Goal: Find specific page/section: Find specific page/section

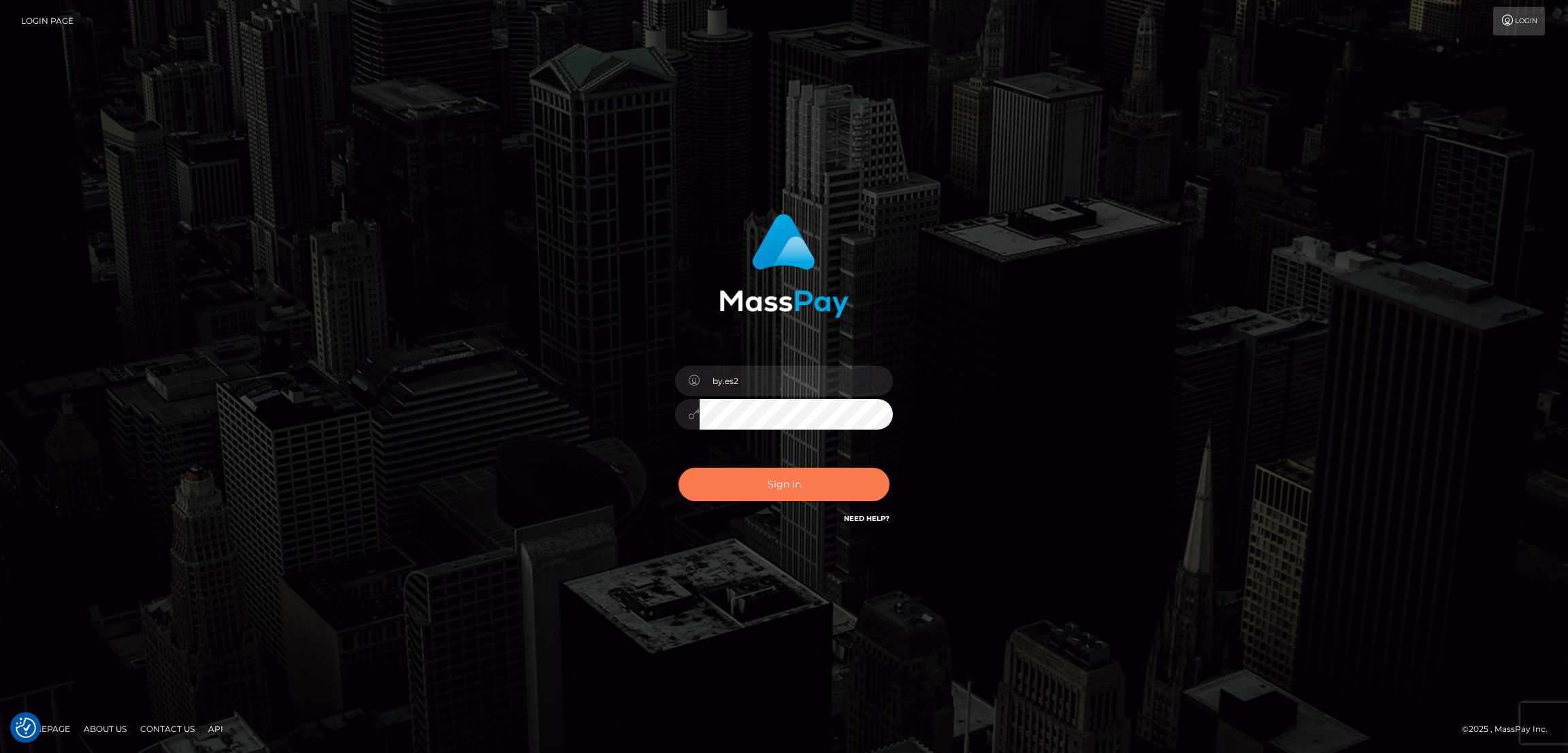
click at [806, 482] on button "Sign in" at bounding box center [784, 484] width 211 height 33
click at [789, 480] on div "Sign in Need Help?" at bounding box center [784, 490] width 238 height 61
click at [788, 480] on div "Sign in Need Help?" at bounding box center [784, 490] width 238 height 61
click at [806, 469] on button "Sign in" at bounding box center [784, 484] width 211 height 33
type input "by.es2"
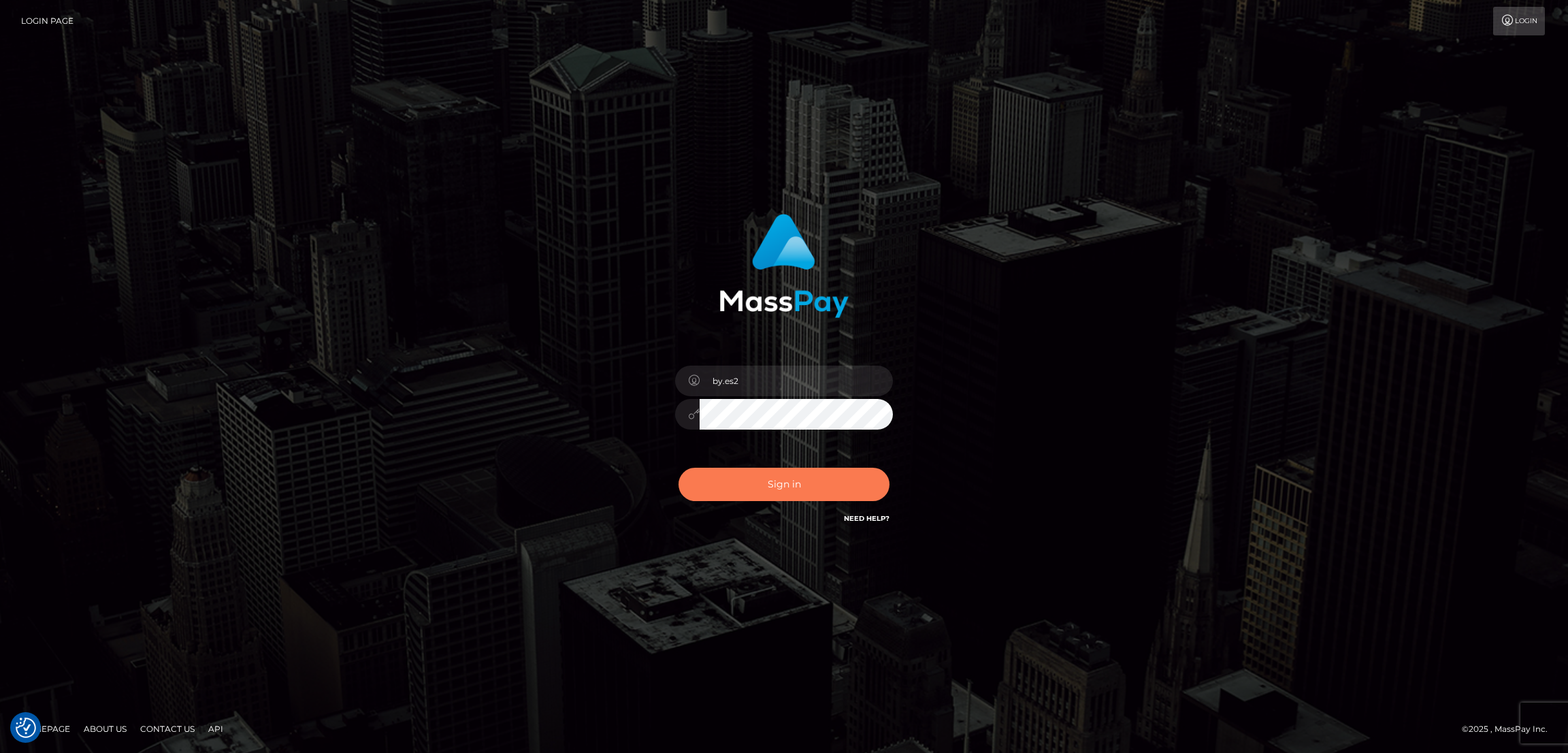
click at [793, 479] on button "Sign in" at bounding box center [784, 484] width 211 height 33
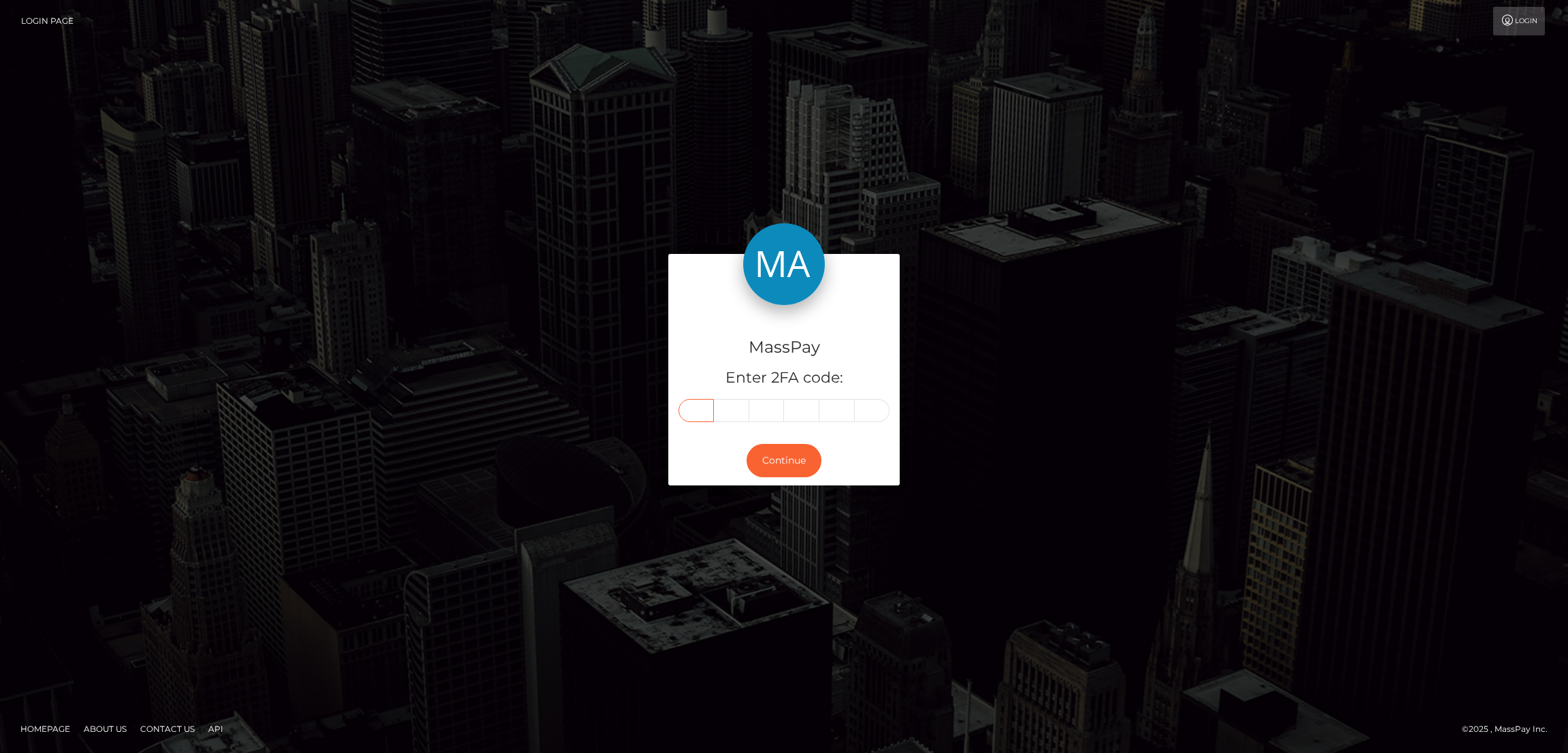
click at [701, 412] on input "text" at bounding box center [696, 411] width 35 height 23
paste input "8"
type input "8"
type input "7"
type input "1"
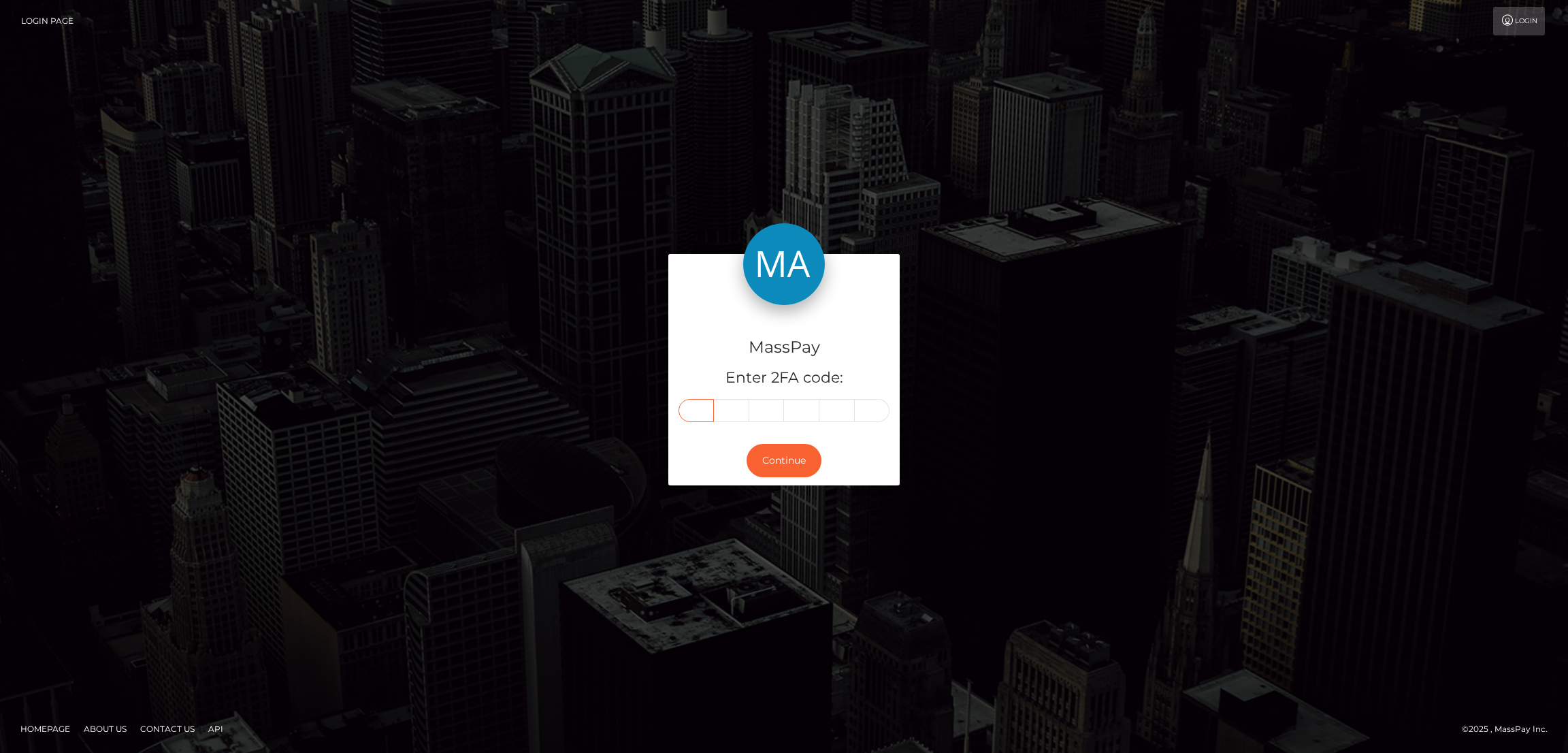
type input "9"
type input "1"
type input "4"
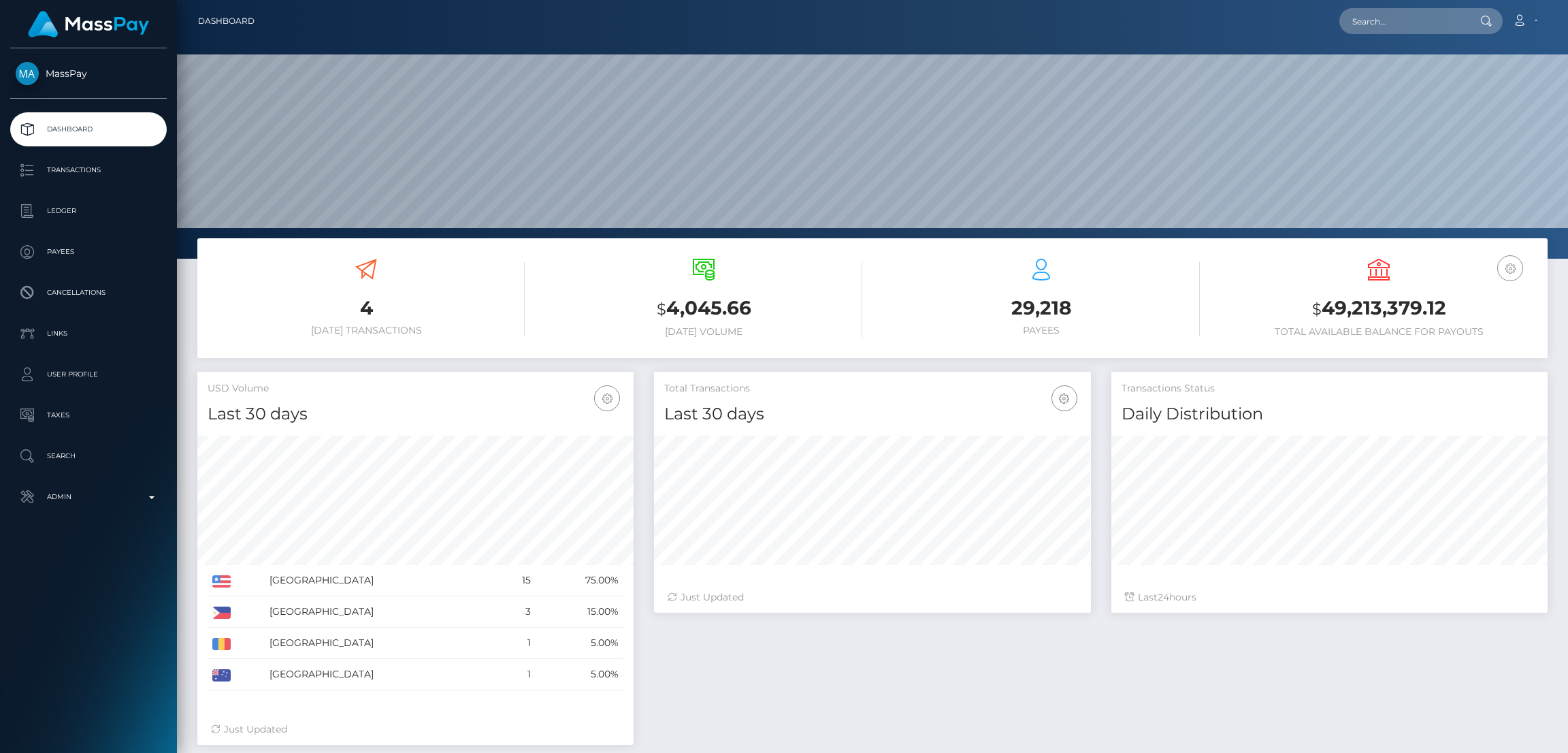
scroll to position [373, 436]
click at [1366, 16] on input "text" at bounding box center [1403, 21] width 128 height 26
paste input "bella.innes95@gmail.com"
click at [1386, 29] on input "bella.innes95@gmail.com" at bounding box center [1403, 21] width 128 height 26
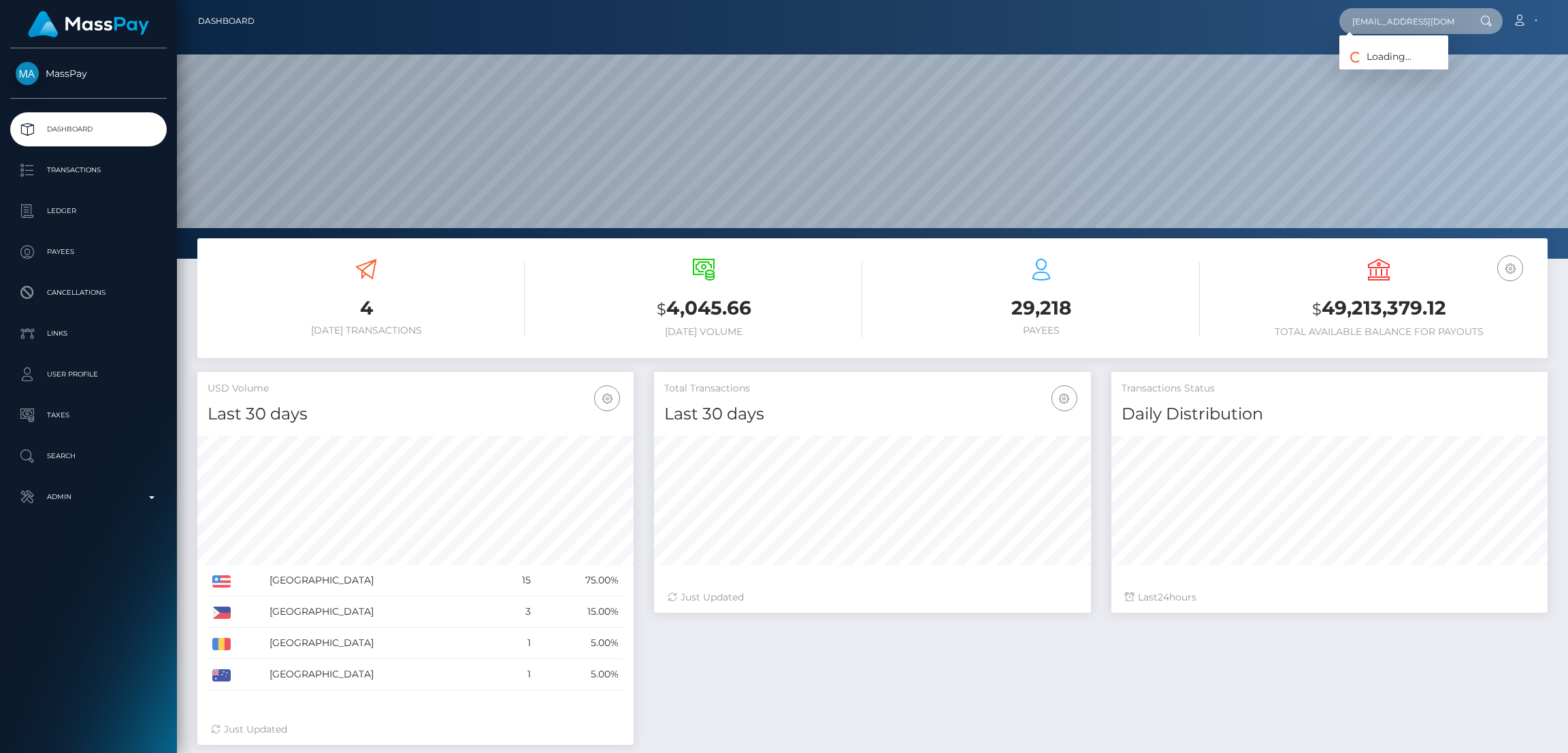
paste input "l"
type input "bellla.innes95@gmail.com"
click at [1393, 66] on link "BELLA INNES" at bounding box center [1394, 70] width 109 height 25
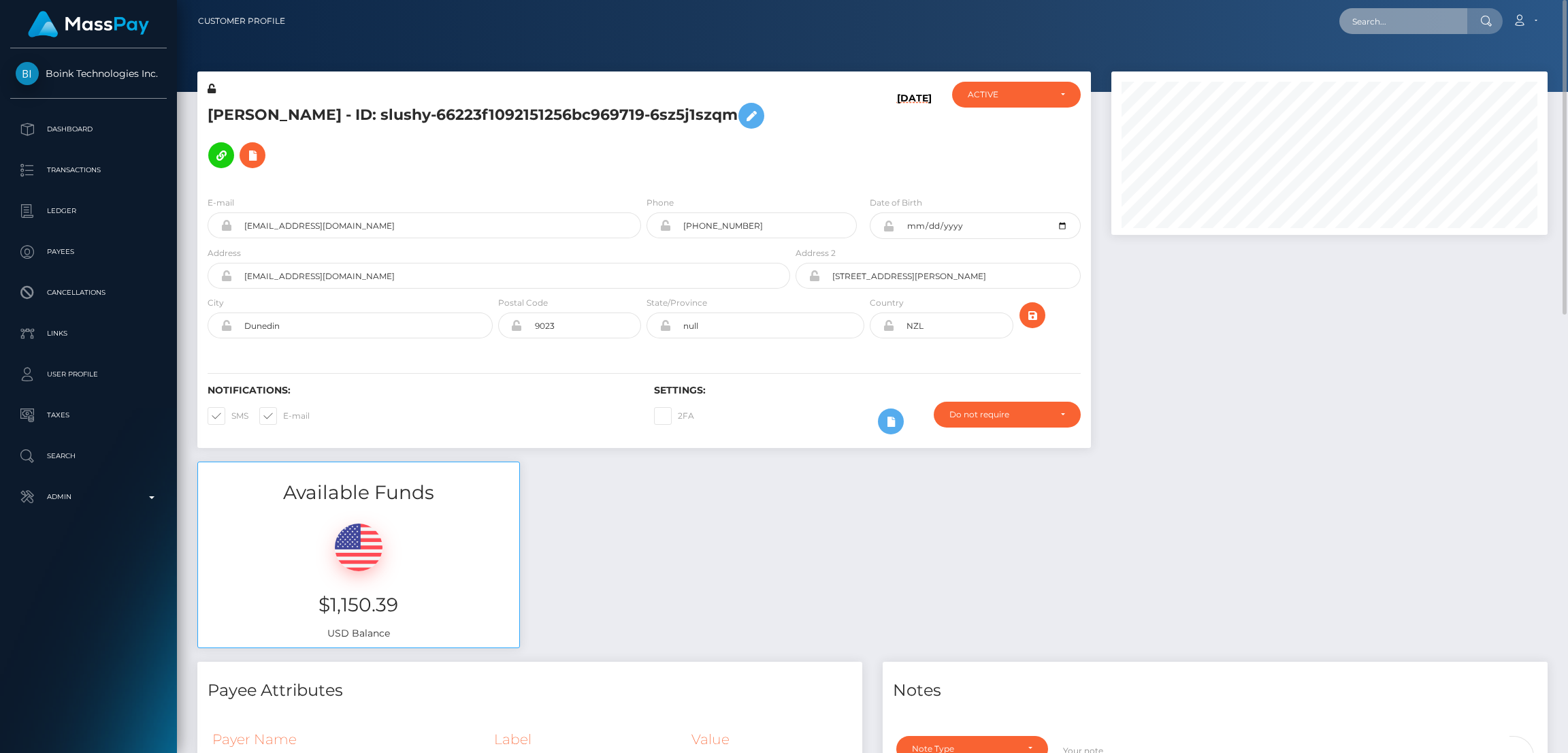
click at [1358, 14] on input "text" at bounding box center [1403, 21] width 128 height 26
paste input "[EMAIL_ADDRESS][DOMAIN_NAME]"
type input "[EMAIL_ADDRESS][DOMAIN_NAME]"
click at [1378, 70] on link "[PERSON_NAME]" at bounding box center [1394, 70] width 109 height 25
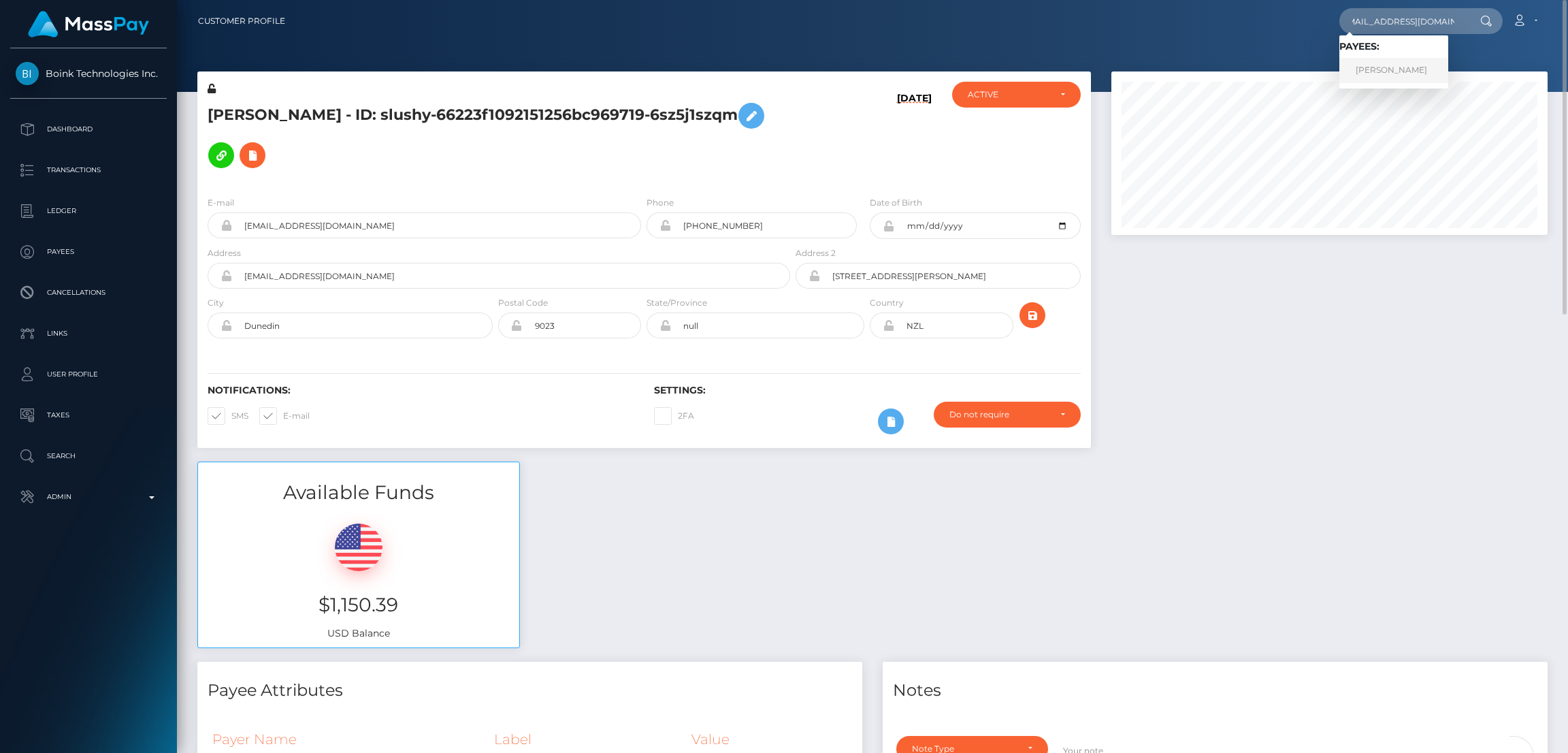
scroll to position [0, 0]
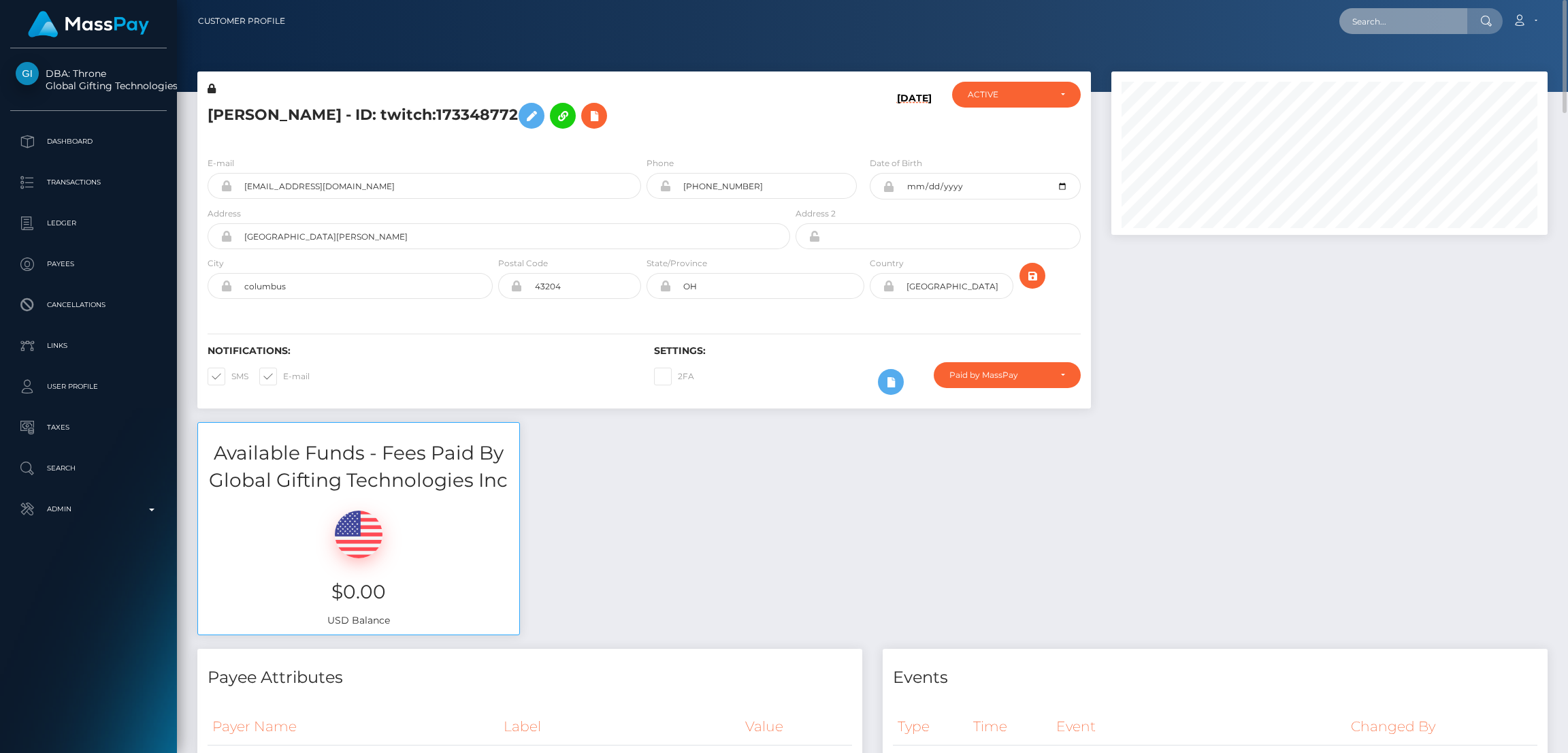
click at [1381, 20] on input "text" at bounding box center [1403, 21] width 128 height 26
paste input "delta.b@gmx.de"
type input "delta.b@gmx.de"
click at [1368, 70] on link "Delta Bausch" at bounding box center [1394, 70] width 109 height 25
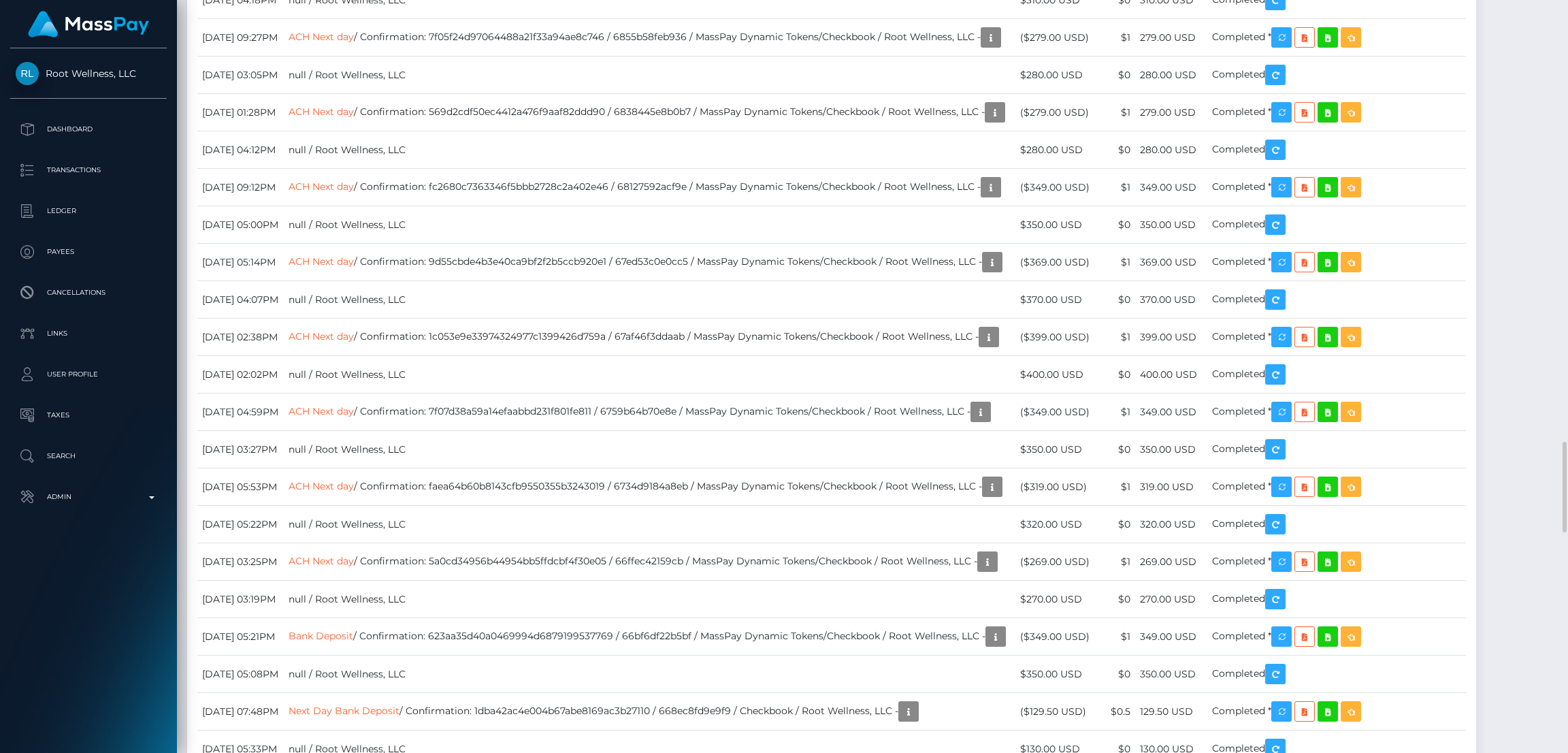
scroll to position [163, 436]
click at [1448, 332] on div "Force status update" at bounding box center [1466, 330] width 99 height 25
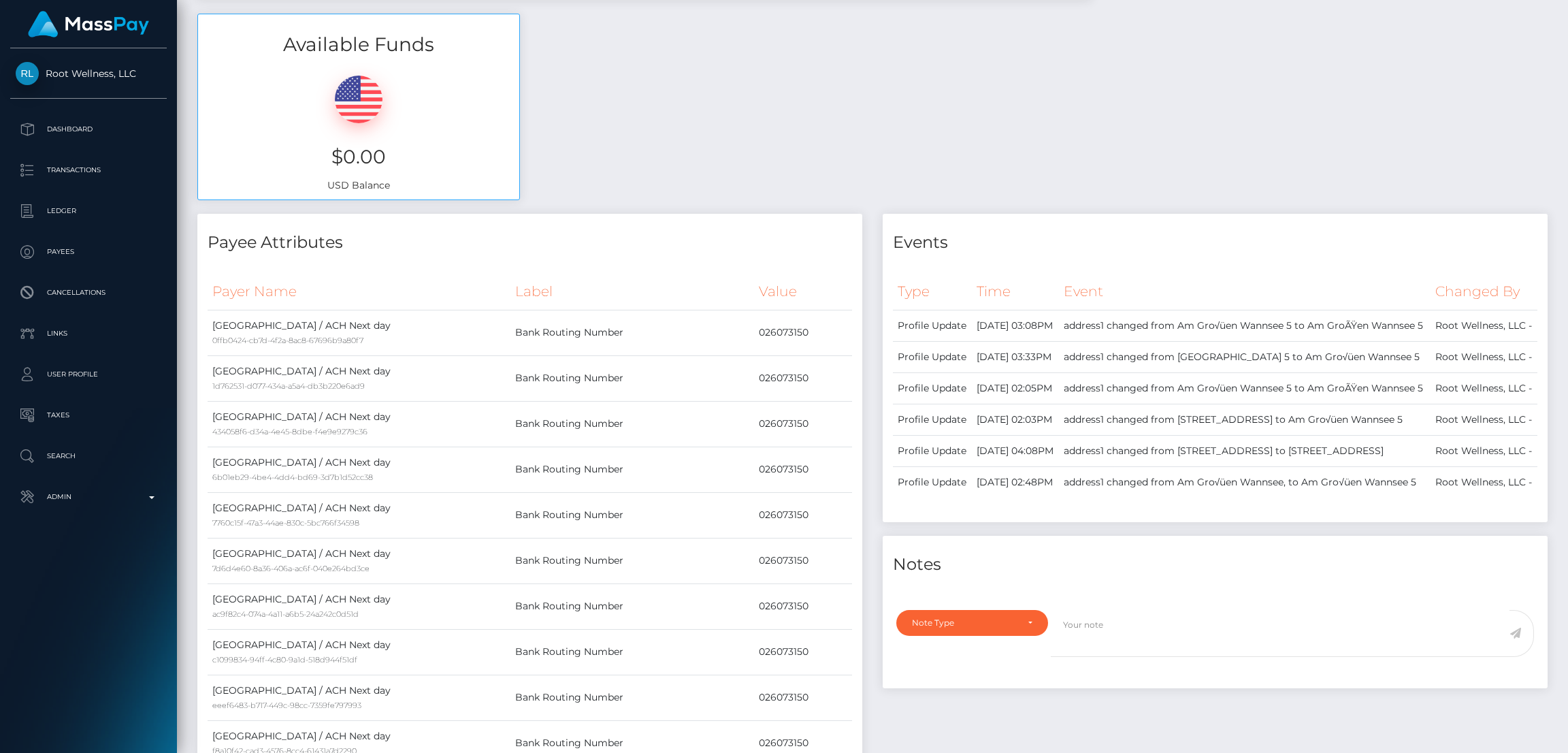
scroll to position [0, 0]
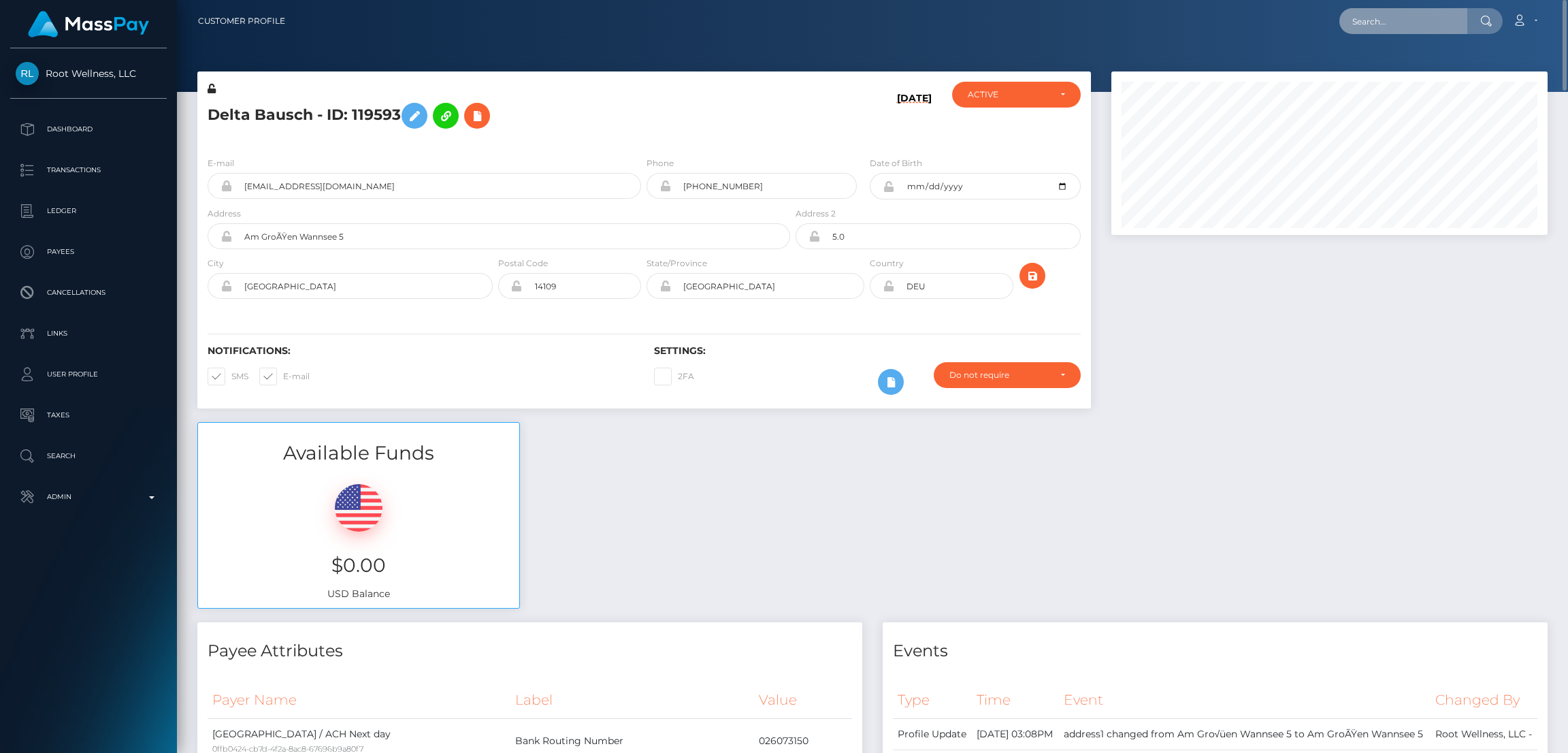
click at [1399, 21] on input "text" at bounding box center [1403, 21] width 128 height 26
paste input "[EMAIL_ADDRESS][DOMAIN_NAME]"
type input "laciemonroe1@gmail.com"
click at [1379, 65] on link "Lacie Monroe" at bounding box center [1394, 70] width 109 height 25
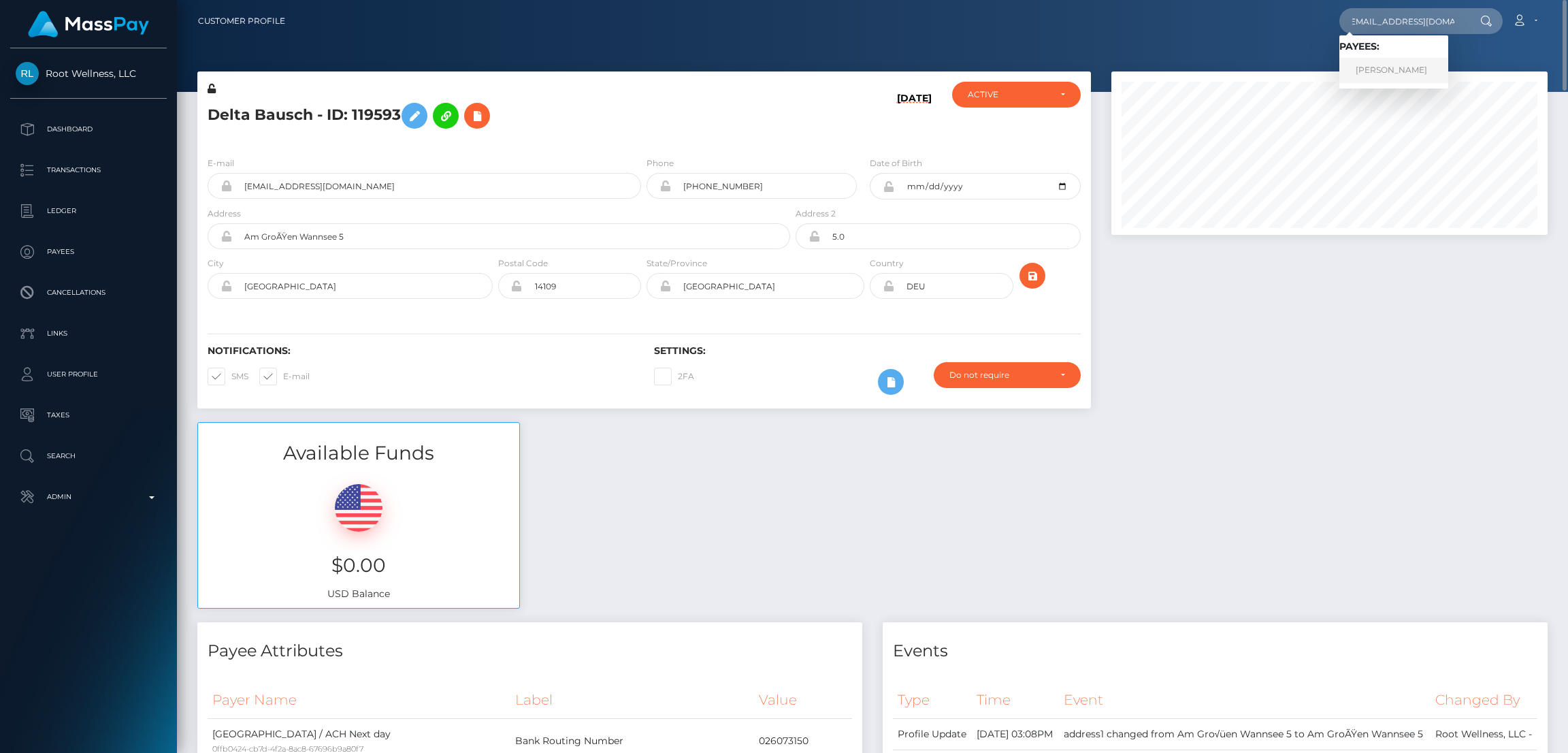
scroll to position [0, 0]
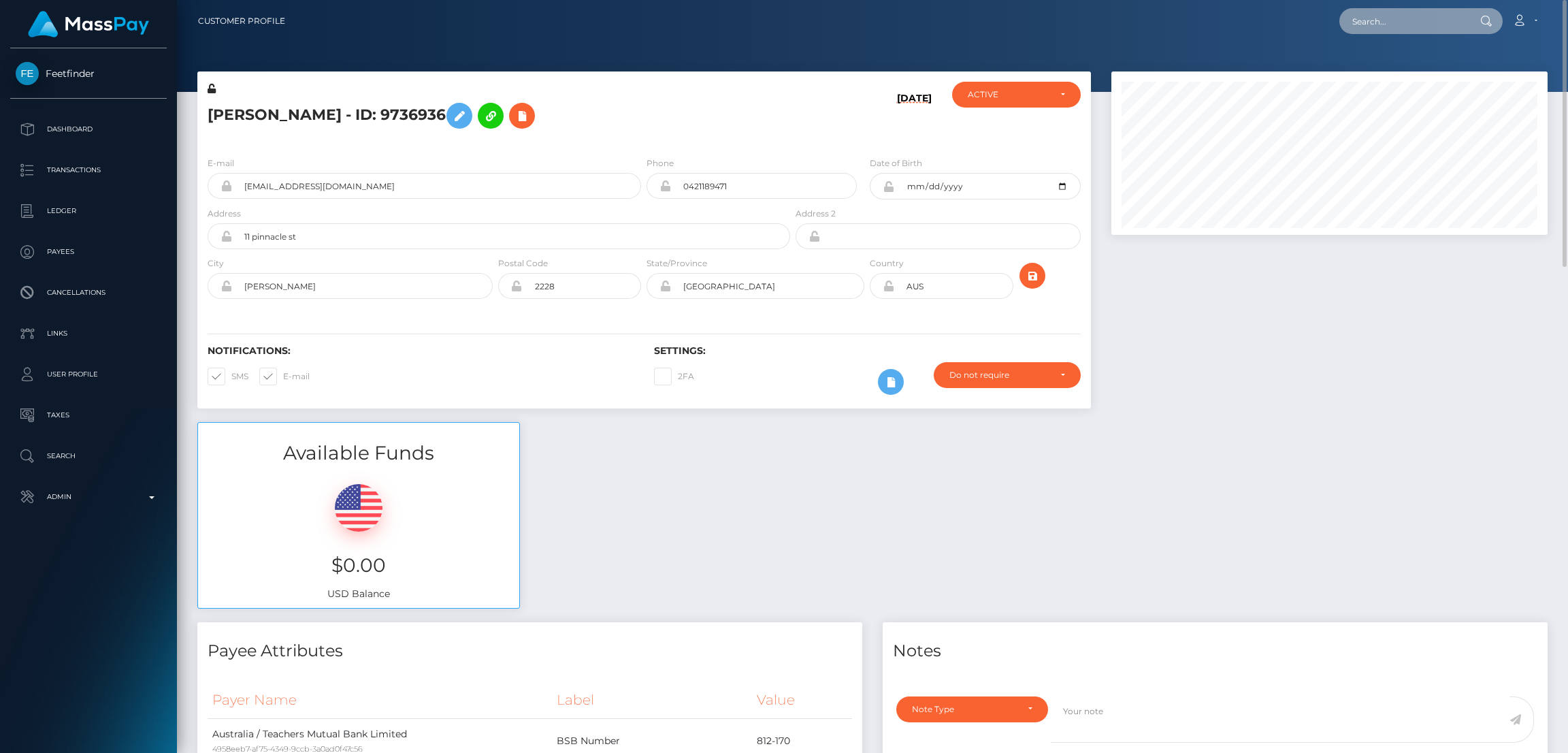
click at [1386, 20] on input "text" at bounding box center [1403, 21] width 128 height 26
paste input "[EMAIL_ADDRESS][DOMAIN_NAME]"
type input "[EMAIL_ADDRESS][DOMAIN_NAME]"
click at [1382, 77] on link "[PERSON_NAME]" at bounding box center [1394, 70] width 109 height 25
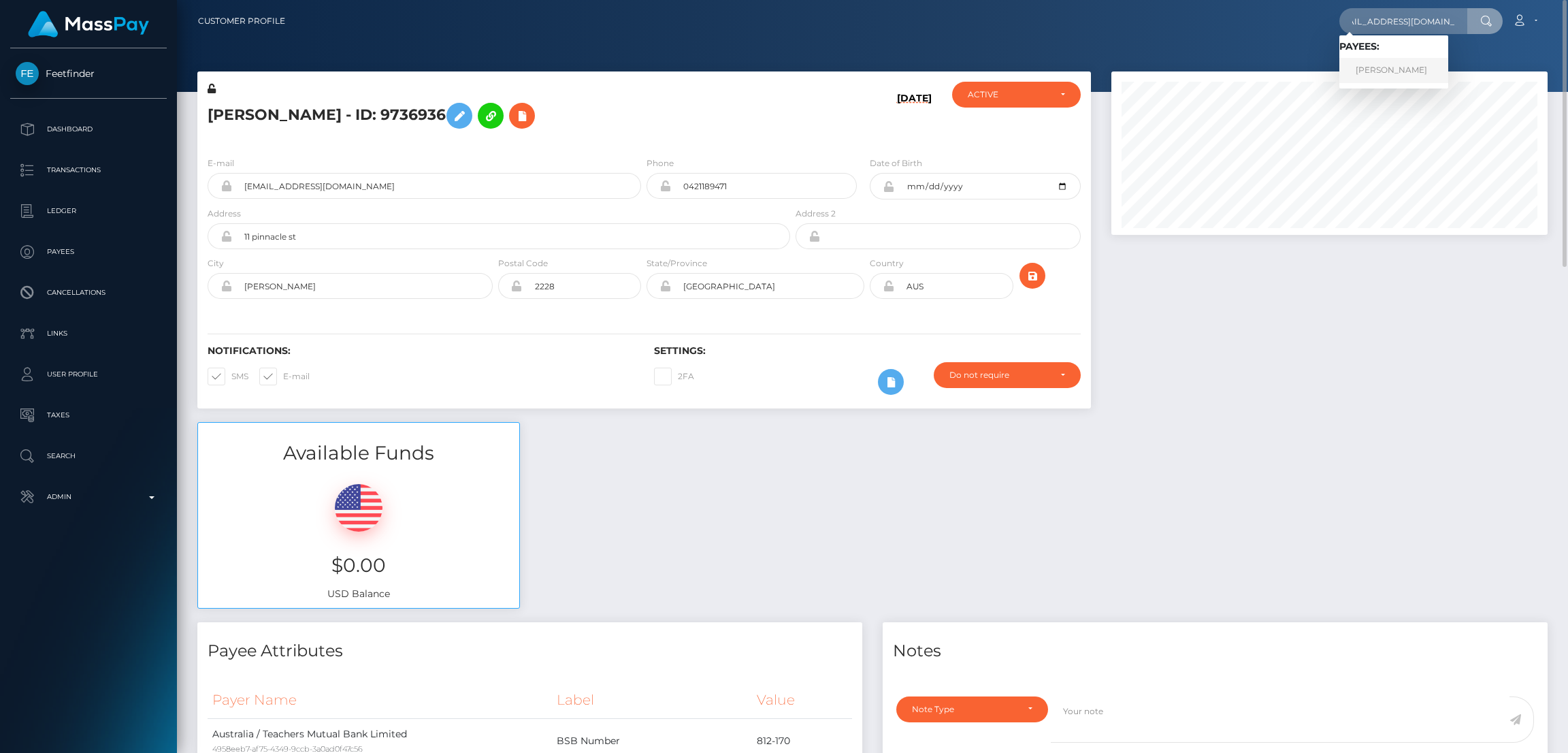
scroll to position [0, 0]
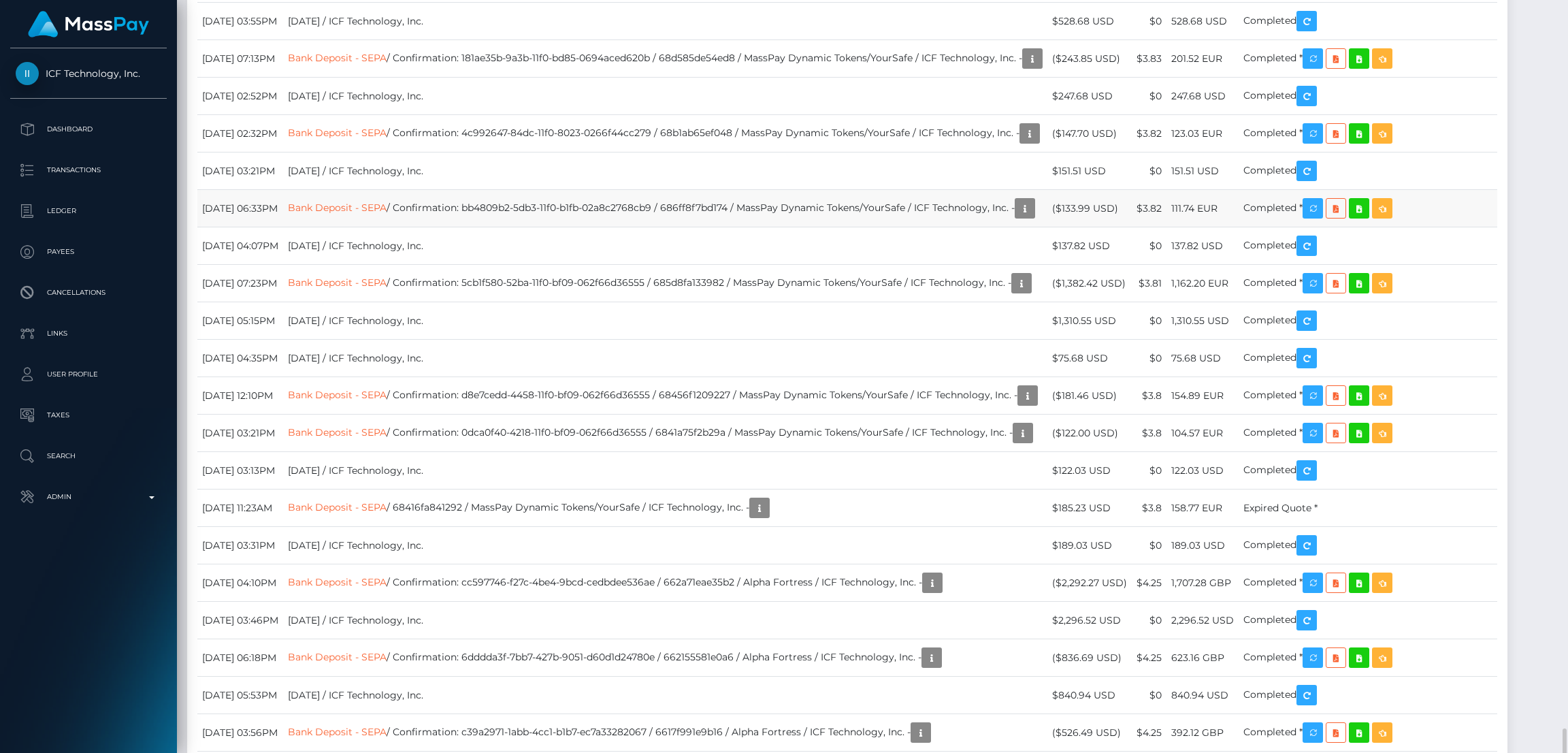
scroll to position [1939, 0]
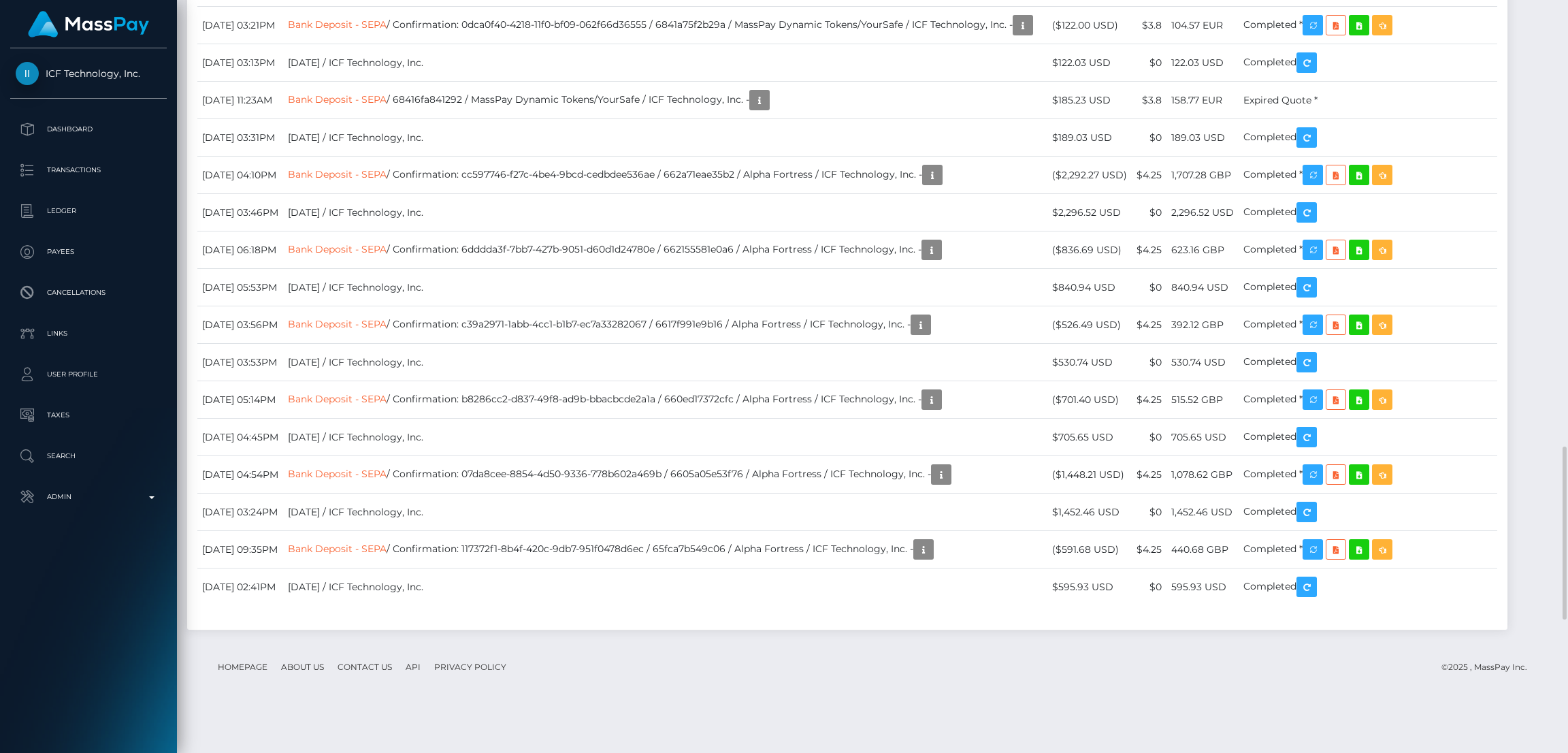
drag, startPoint x: 199, startPoint y: 217, endPoint x: 296, endPoint y: 214, distance: 97.0
copy td "September 25, 2025"
drag, startPoint x: 202, startPoint y: 124, endPoint x: 274, endPoint y: 122, distance: 72.0
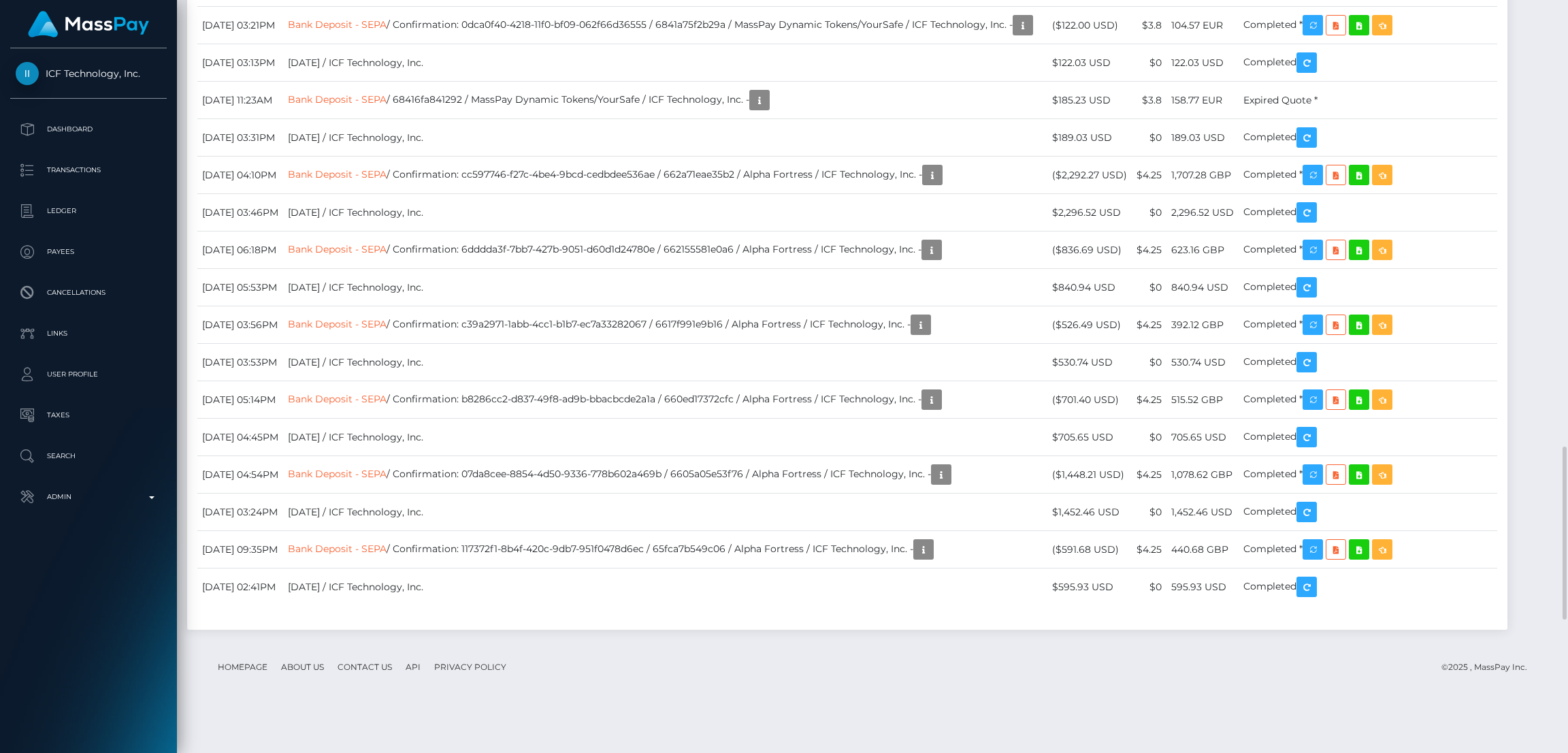
copy td "October 2, 2025"
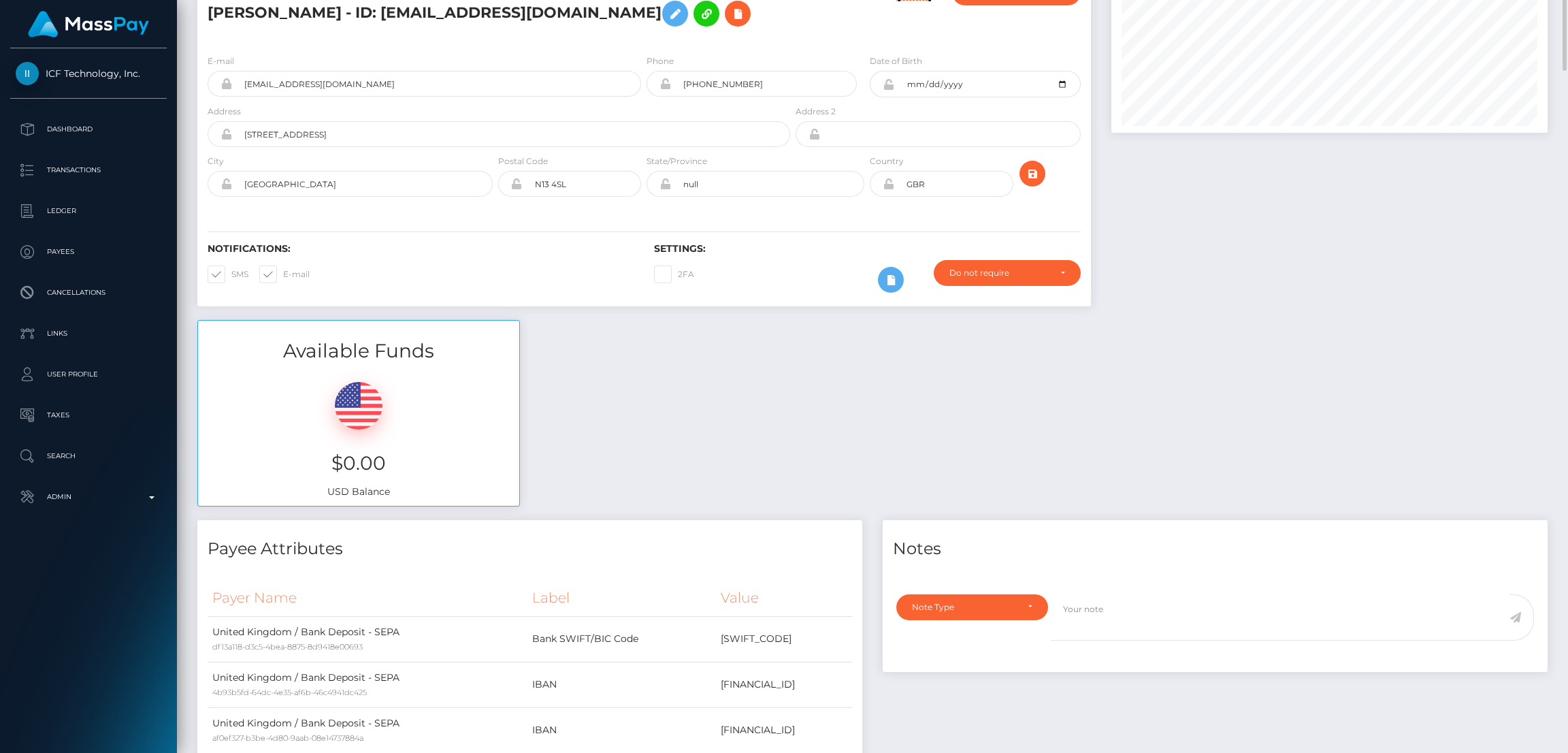
scroll to position [0, 0]
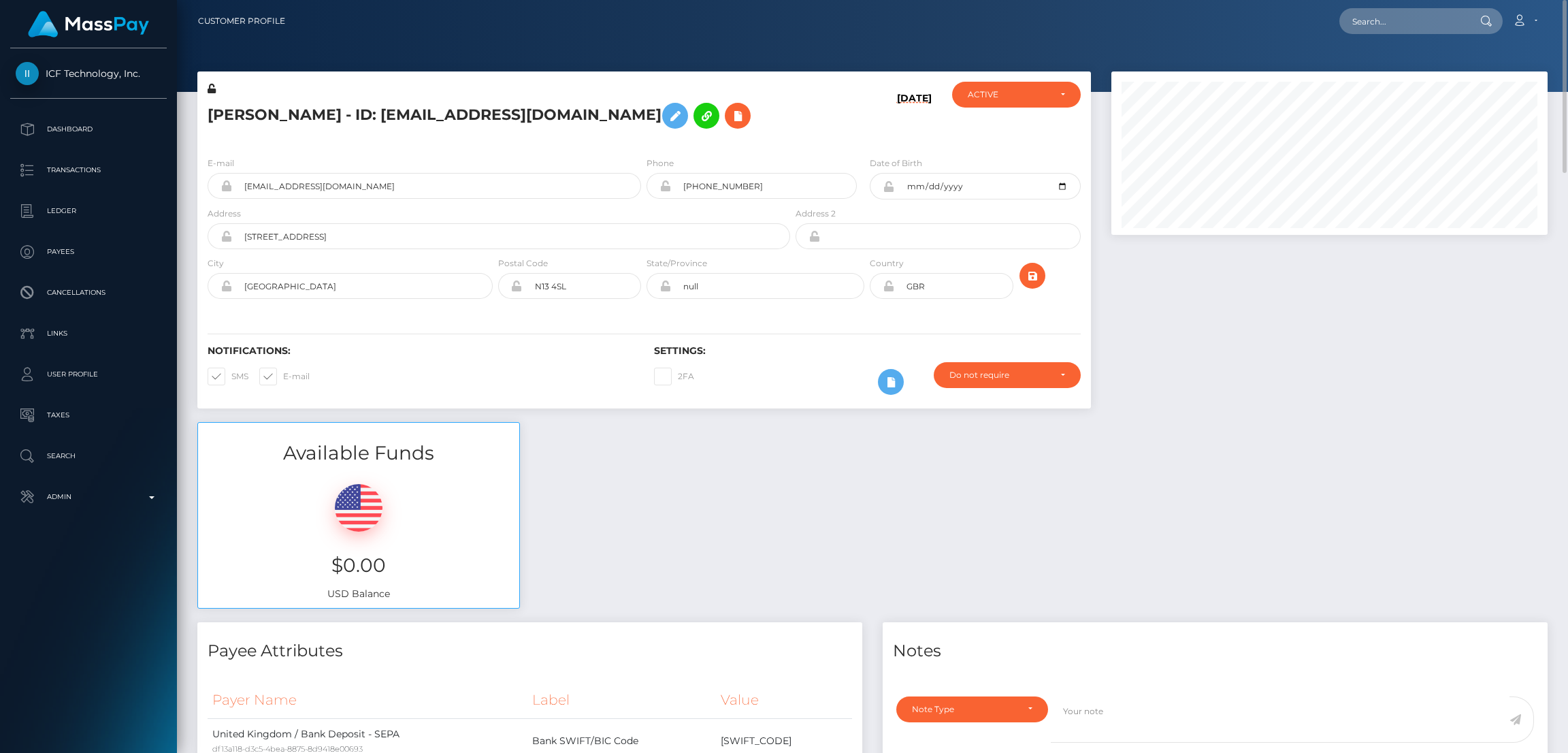
click at [1394, 33] on nav "Customer Profile Loading... Loading... Account" at bounding box center [872, 21] width 1391 height 42
click at [1394, 30] on input "text" at bounding box center [1403, 21] width 128 height 26
paste input "caramelcw1738@gmail.com"
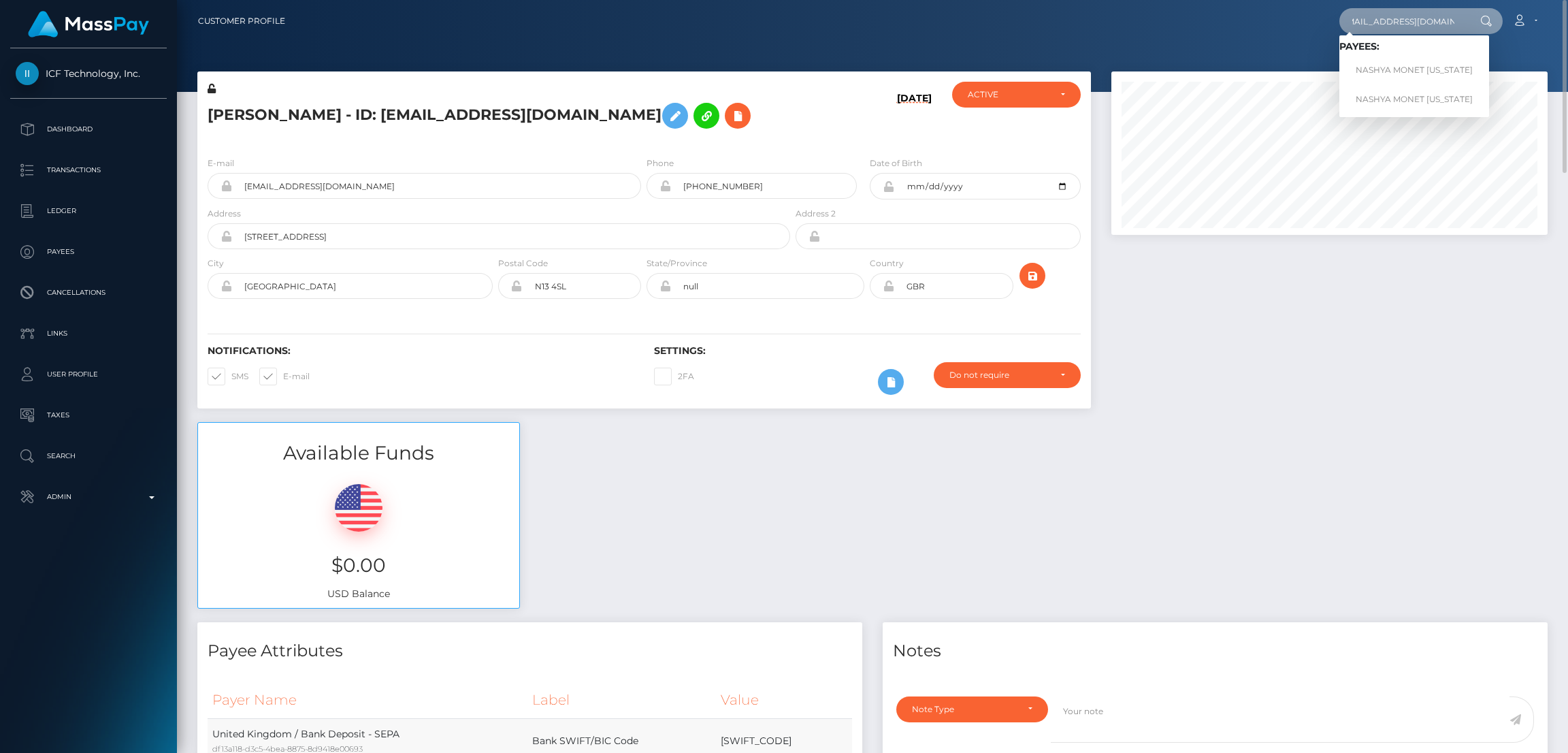
type input "caramelcw1738@gmail.com"
click at [1401, 65] on link "NASHYA MONET WASHINGTON" at bounding box center [1414, 70] width 149 height 25
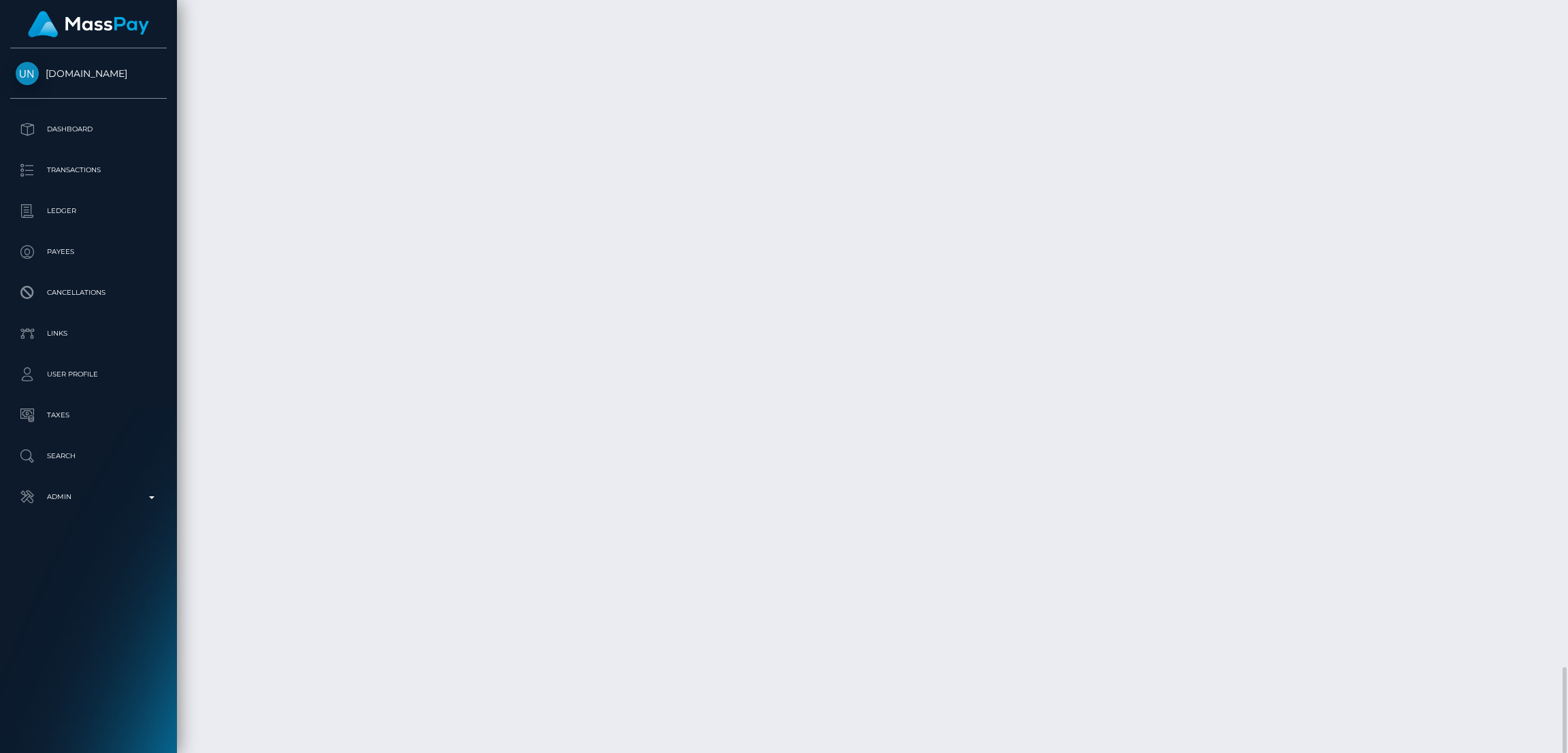
scroll to position [163, 436]
click at [1360, 262] on div "Force status update" at bounding box center [1370, 263] width 99 height 25
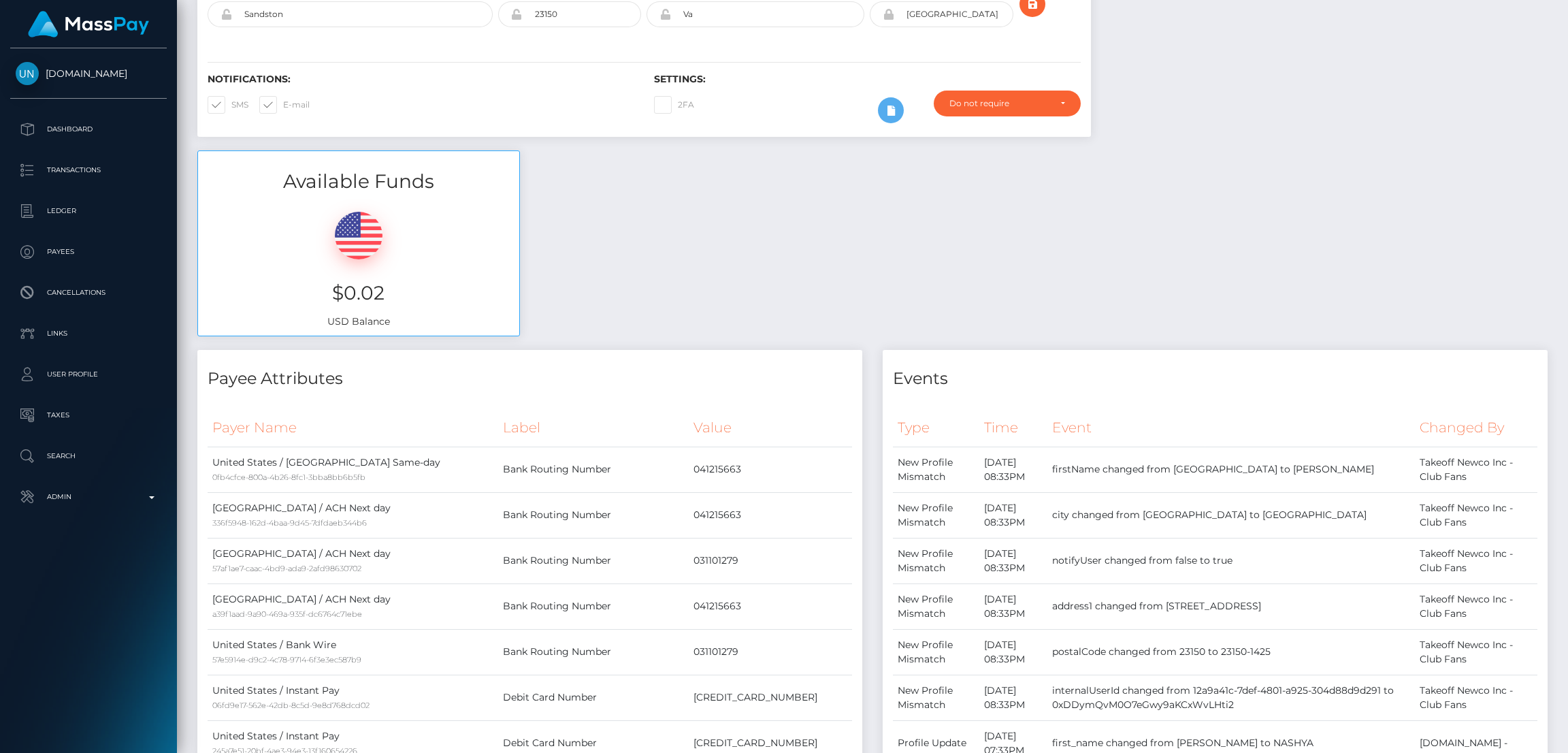
scroll to position [0, 0]
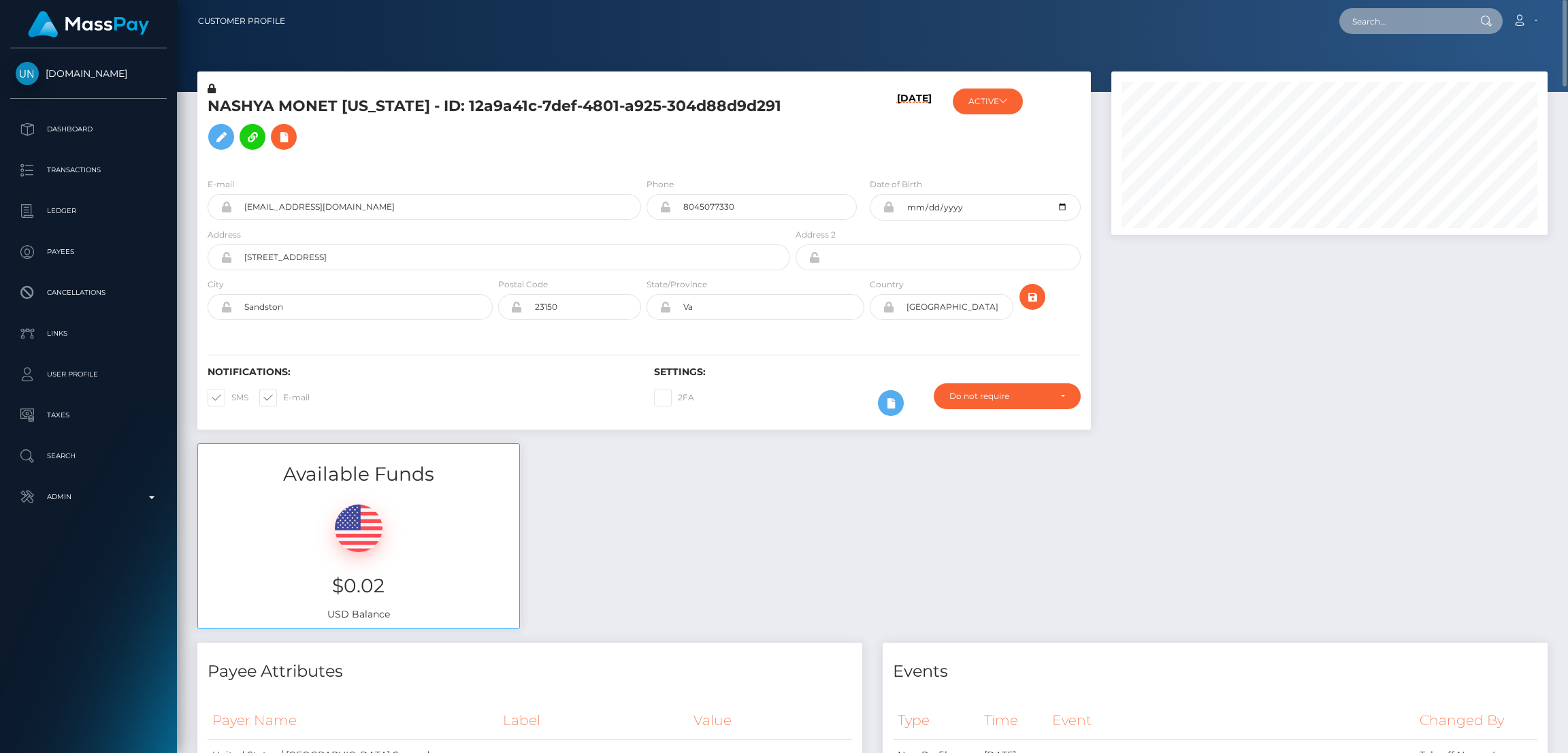
click at [1388, 24] on input "text" at bounding box center [1403, 21] width 128 height 26
paste input "[EMAIL_ADDRESS][DOMAIN_NAME]"
type input "[EMAIL_ADDRESS][DOMAIN_NAME]"
click at [1394, 68] on link "Eljohn Alarde" at bounding box center [1394, 70] width 109 height 25
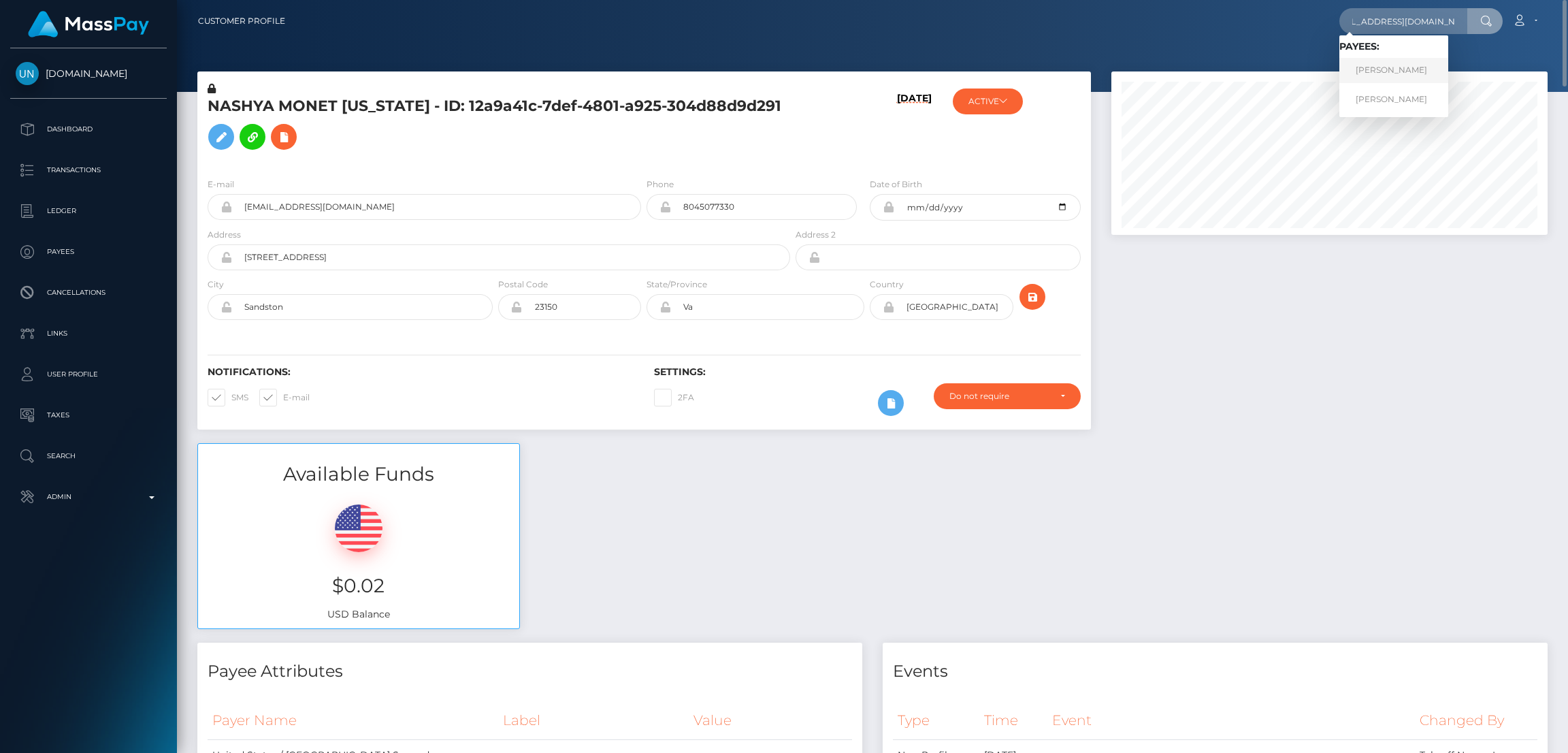
scroll to position [0, 0]
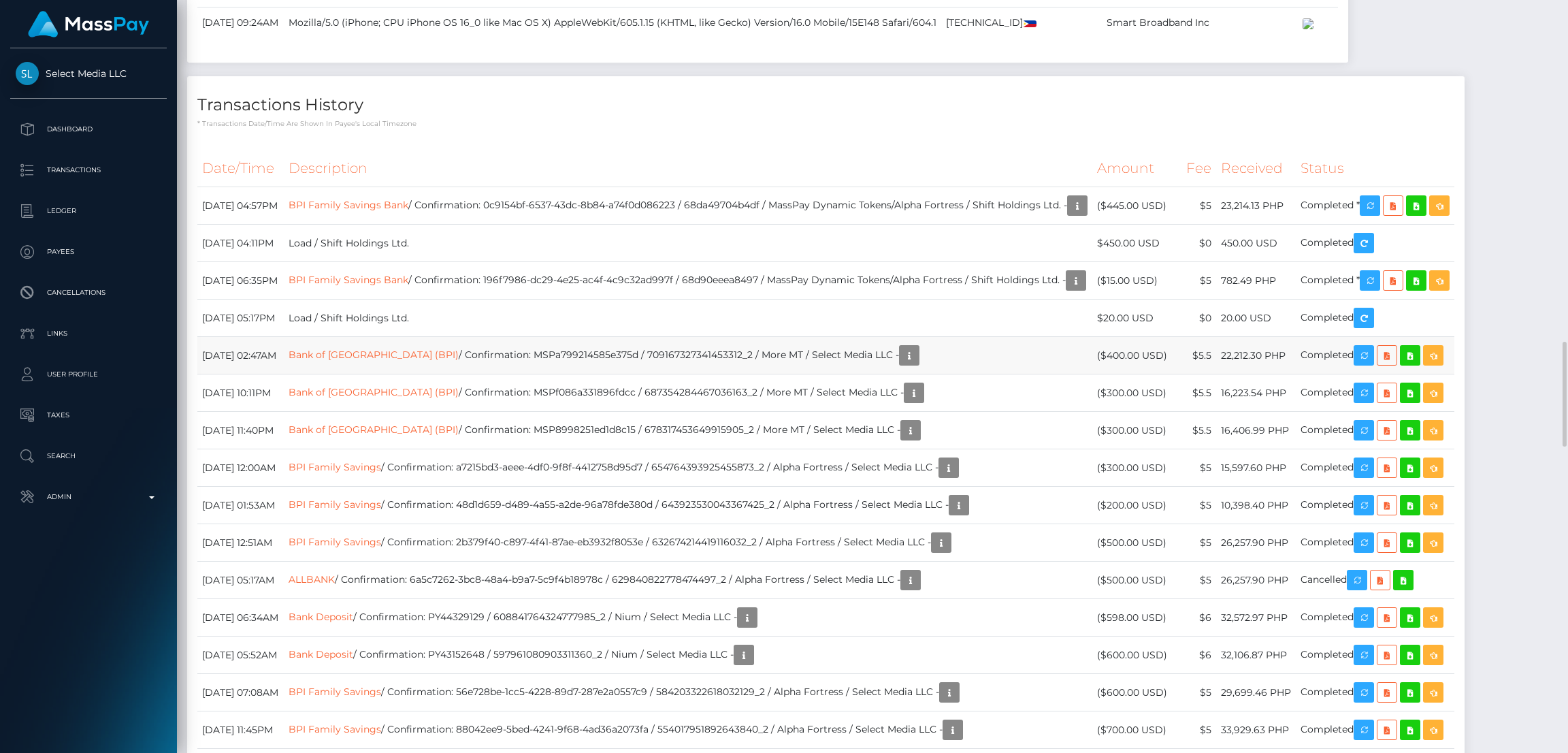
scroll to position [3064, 0]
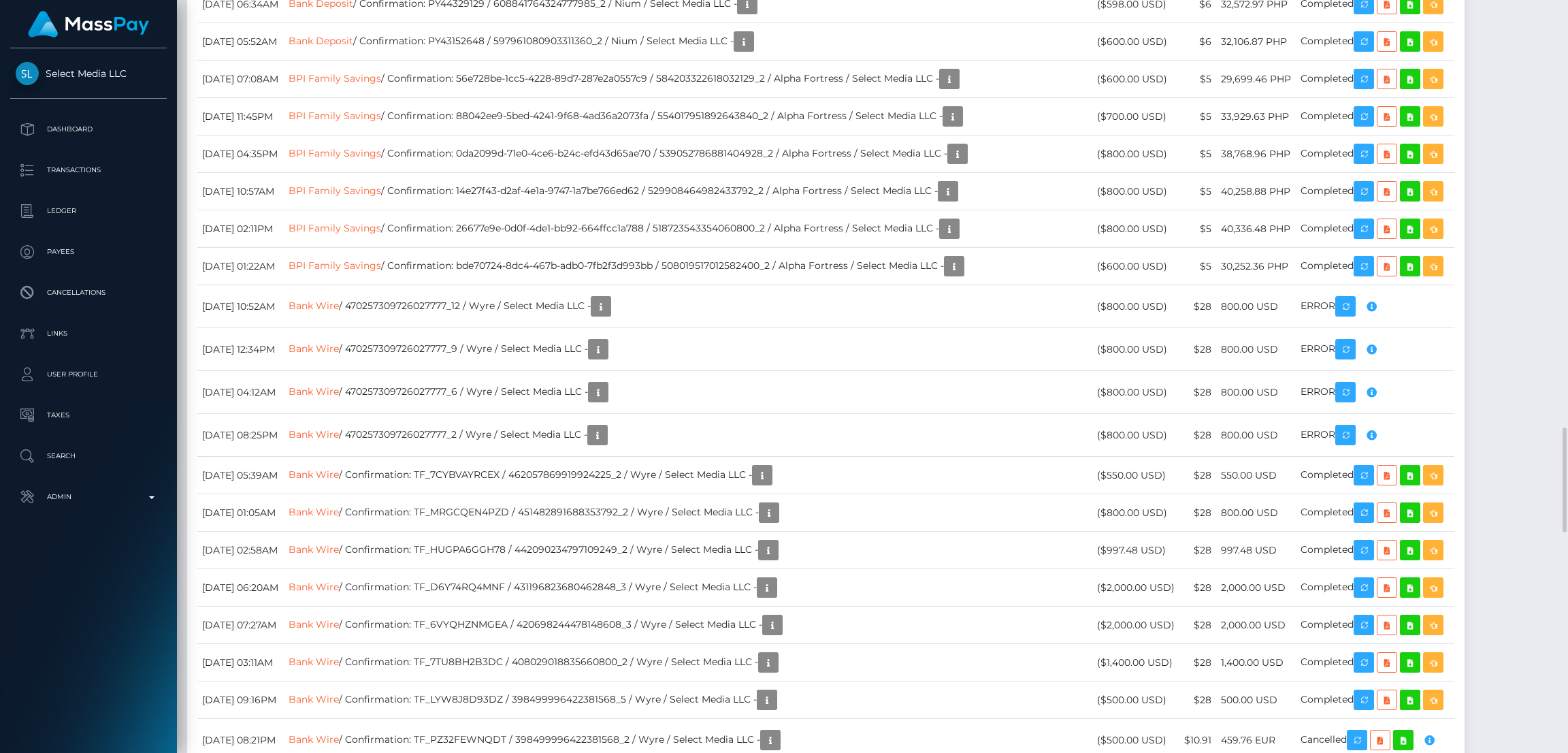
drag, startPoint x: 199, startPoint y: 205, endPoint x: 296, endPoint y: 205, distance: 97.0
copy td "September 28, 2025"
drag, startPoint x: 201, startPoint y: 132, endPoint x: 295, endPoint y: 133, distance: 94.0
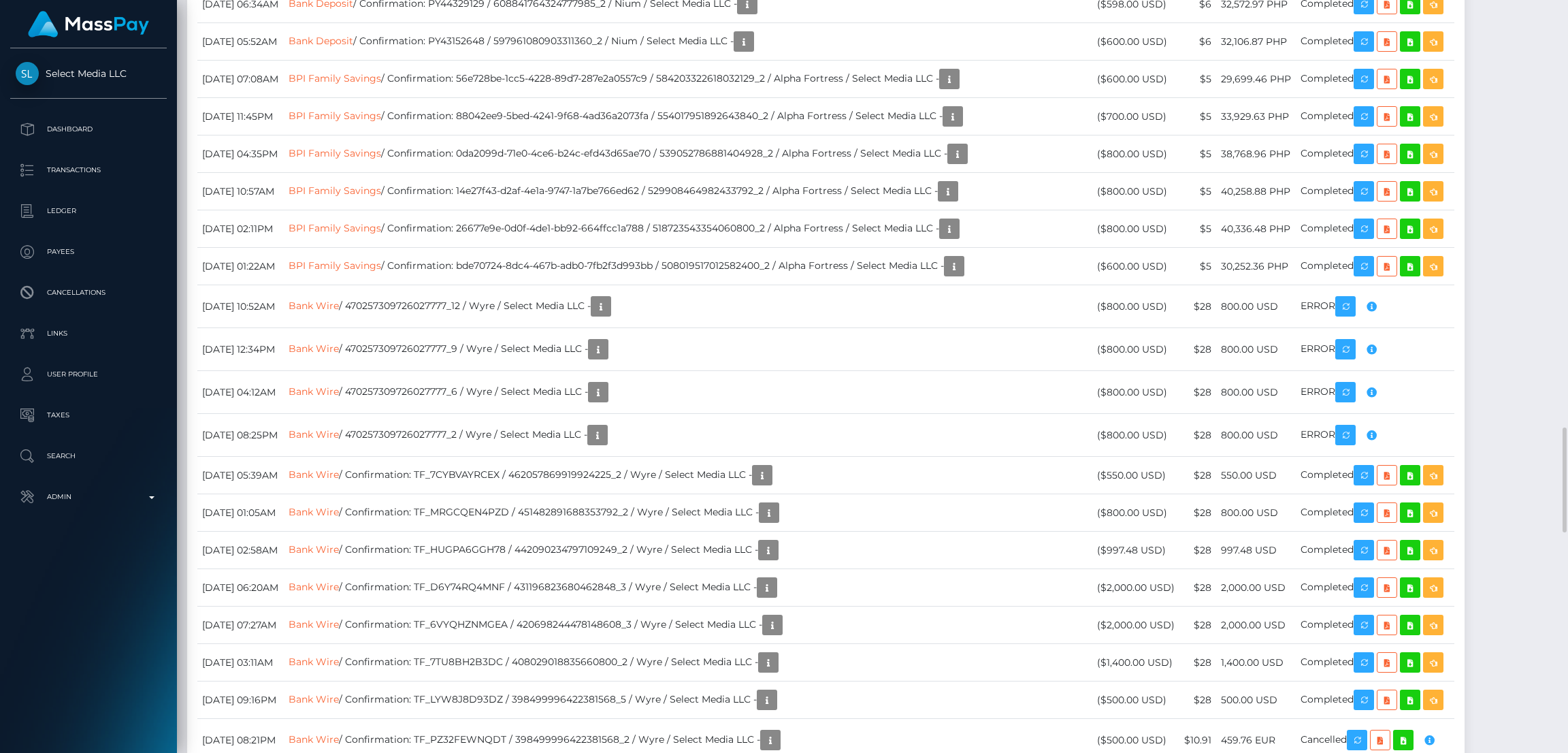
copy td "September 29, 2025"
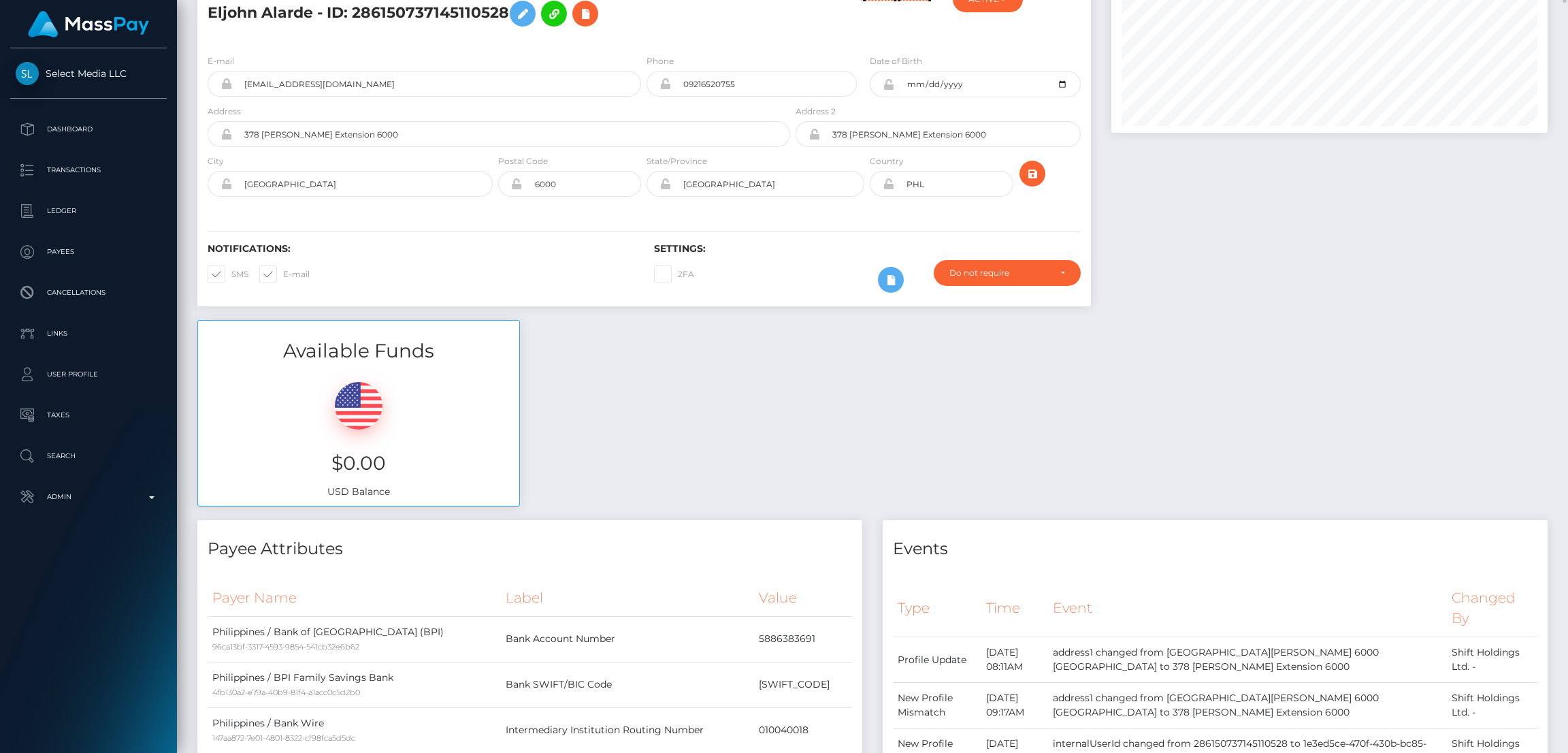
scroll to position [0, 0]
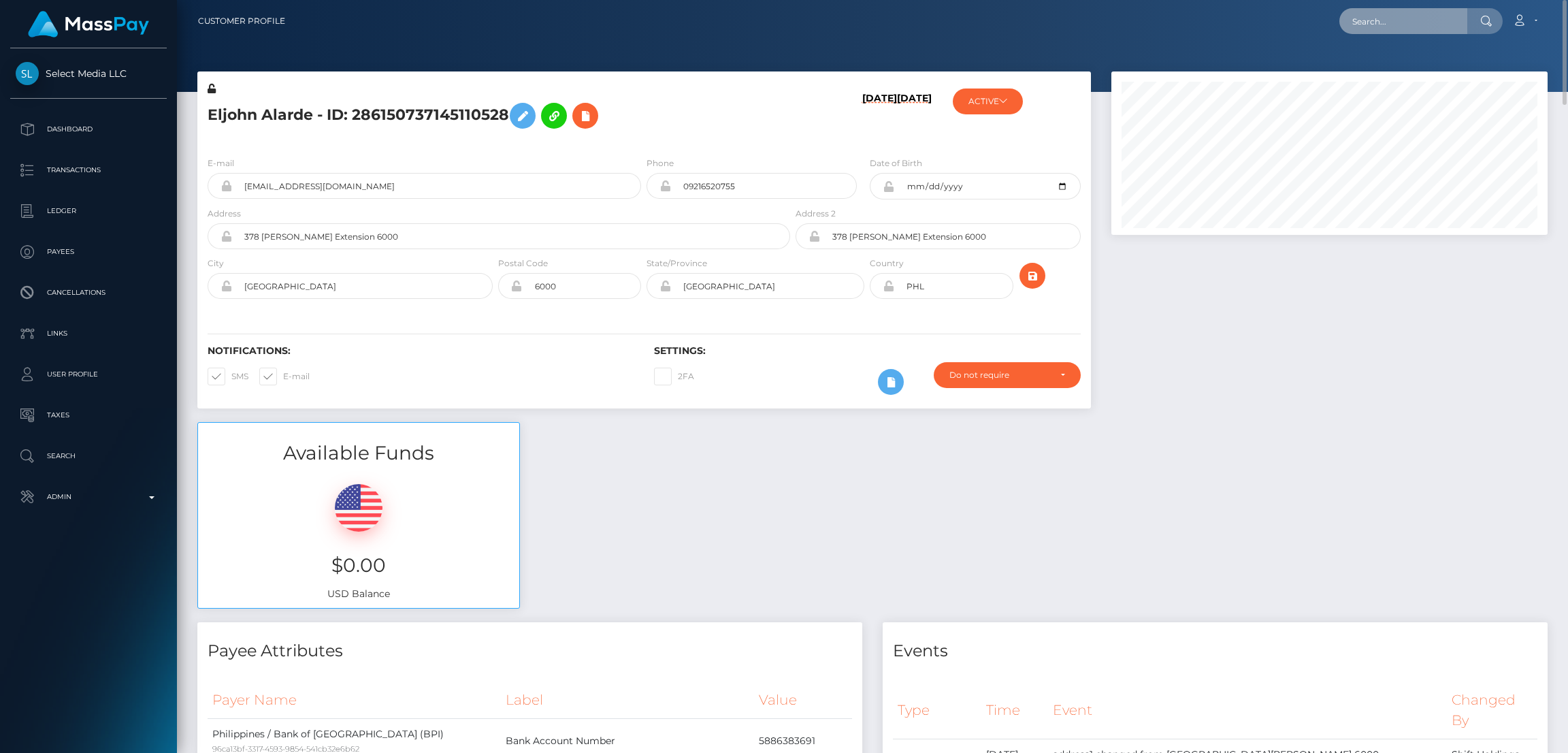
click at [1386, 25] on input "text" at bounding box center [1403, 21] width 128 height 26
paste input "[EMAIL_ADDRESS][DOMAIN_NAME]"
type input "mikeautumn@abv.bg"
click at [1401, 70] on link "Stoyan Georgiev" at bounding box center [1394, 70] width 109 height 25
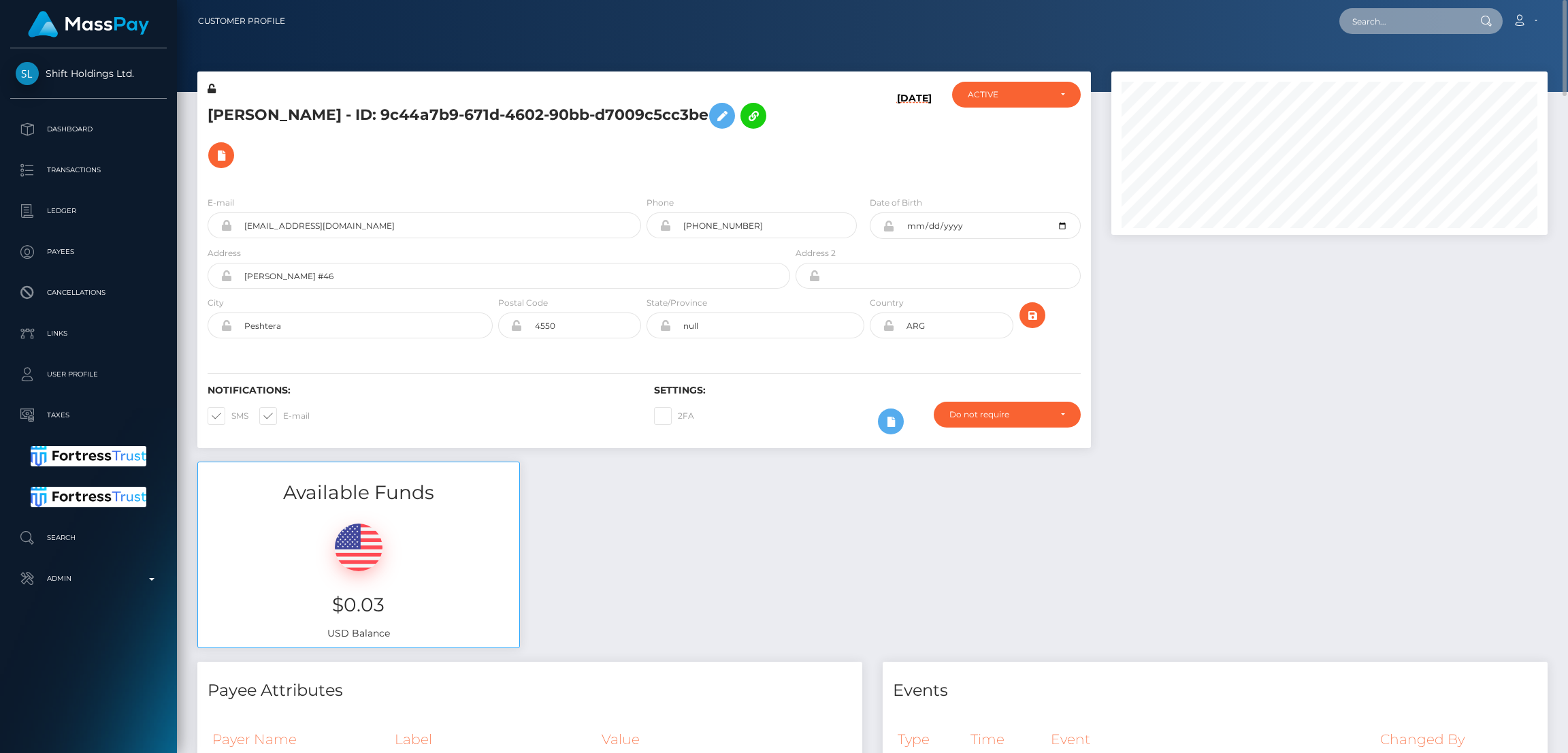
click at [1421, 17] on input "text" at bounding box center [1403, 21] width 128 height 26
paste input "[EMAIL_ADDRESS][DOMAIN_NAME]"
type input "[EMAIL_ADDRESS][DOMAIN_NAME]"
click at [1362, 74] on link "ngan [PERSON_NAME]" at bounding box center [1403, 70] width 127 height 25
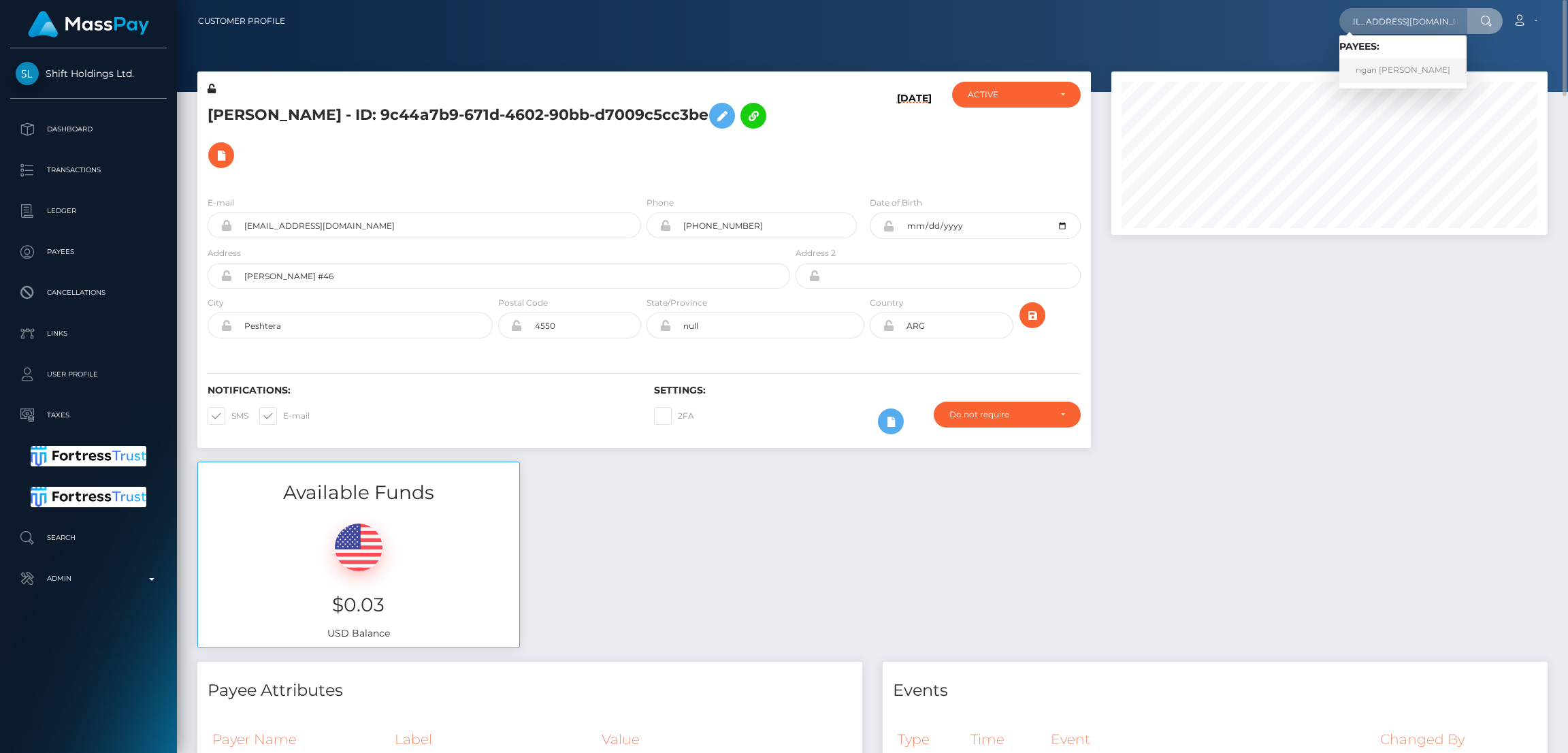
scroll to position [0, 0]
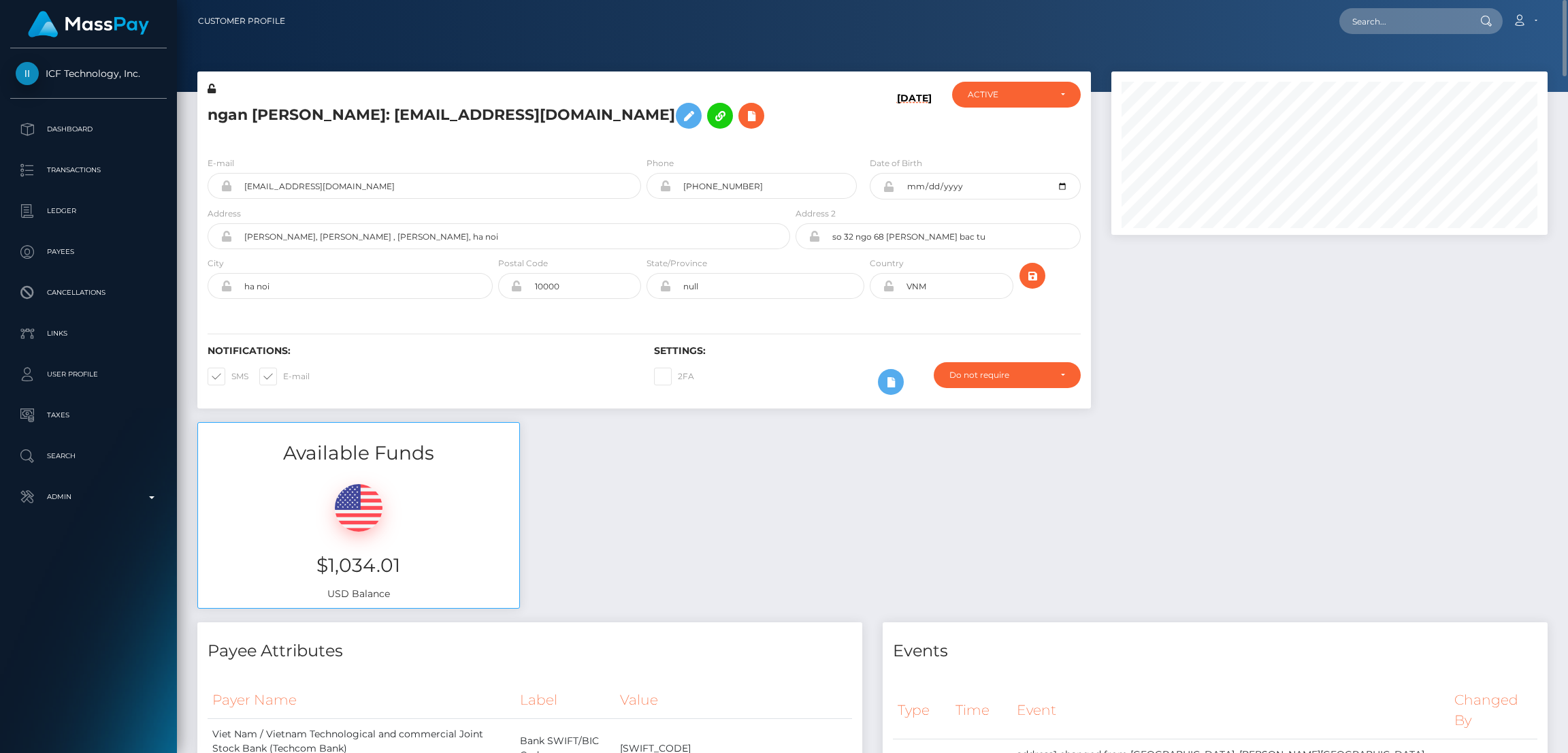
click at [1398, 34] on div "Loading... Loading... Account Edit Profile Logout" at bounding box center [921, 21] width 1251 height 29
click at [1395, 21] on input "text" at bounding box center [1403, 21] width 128 height 26
paste input "nicolesantiagonss@gmail.com"
type input "nicolesantiagonss@gmail.com"
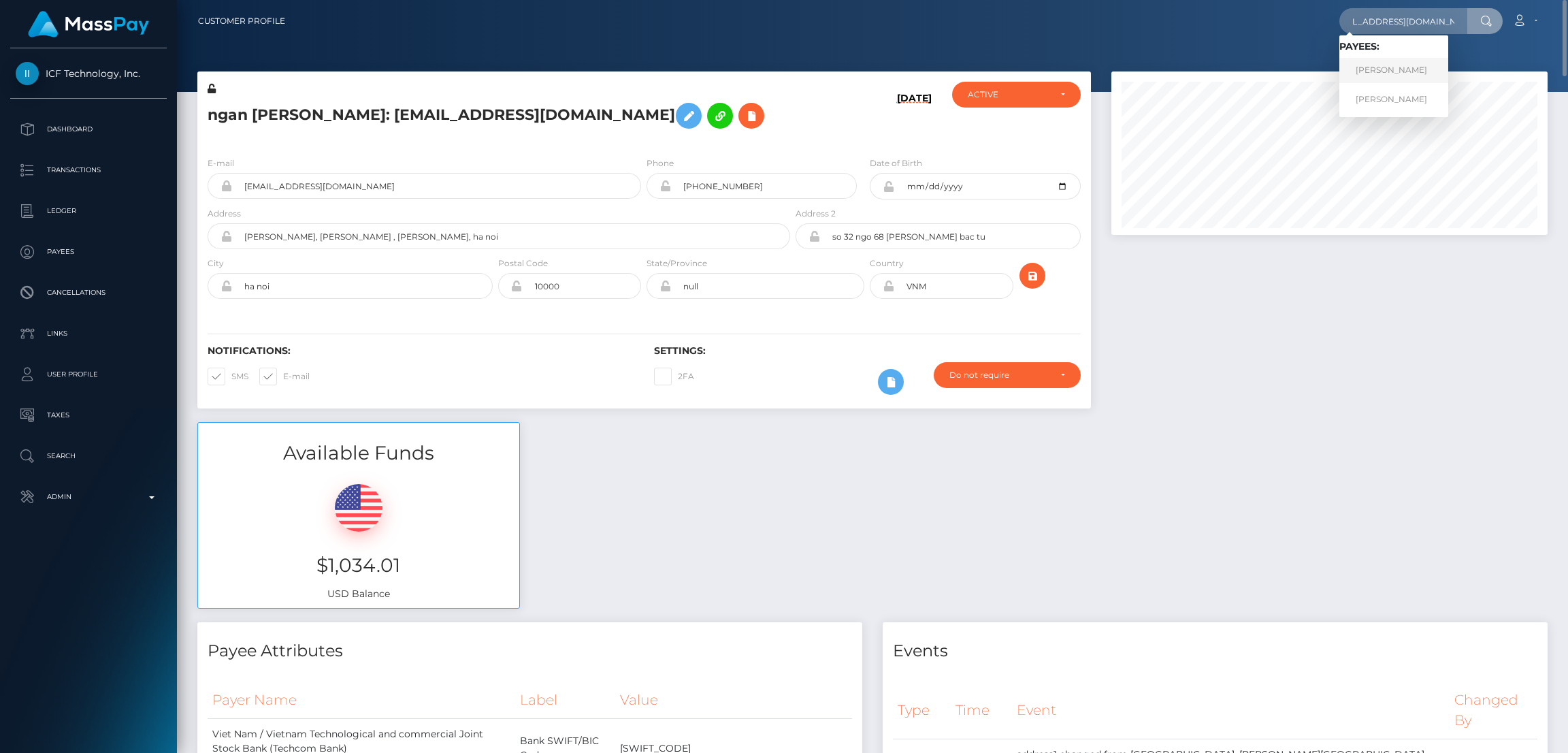
click at [1374, 74] on link "Nicole Santiago" at bounding box center [1394, 70] width 109 height 25
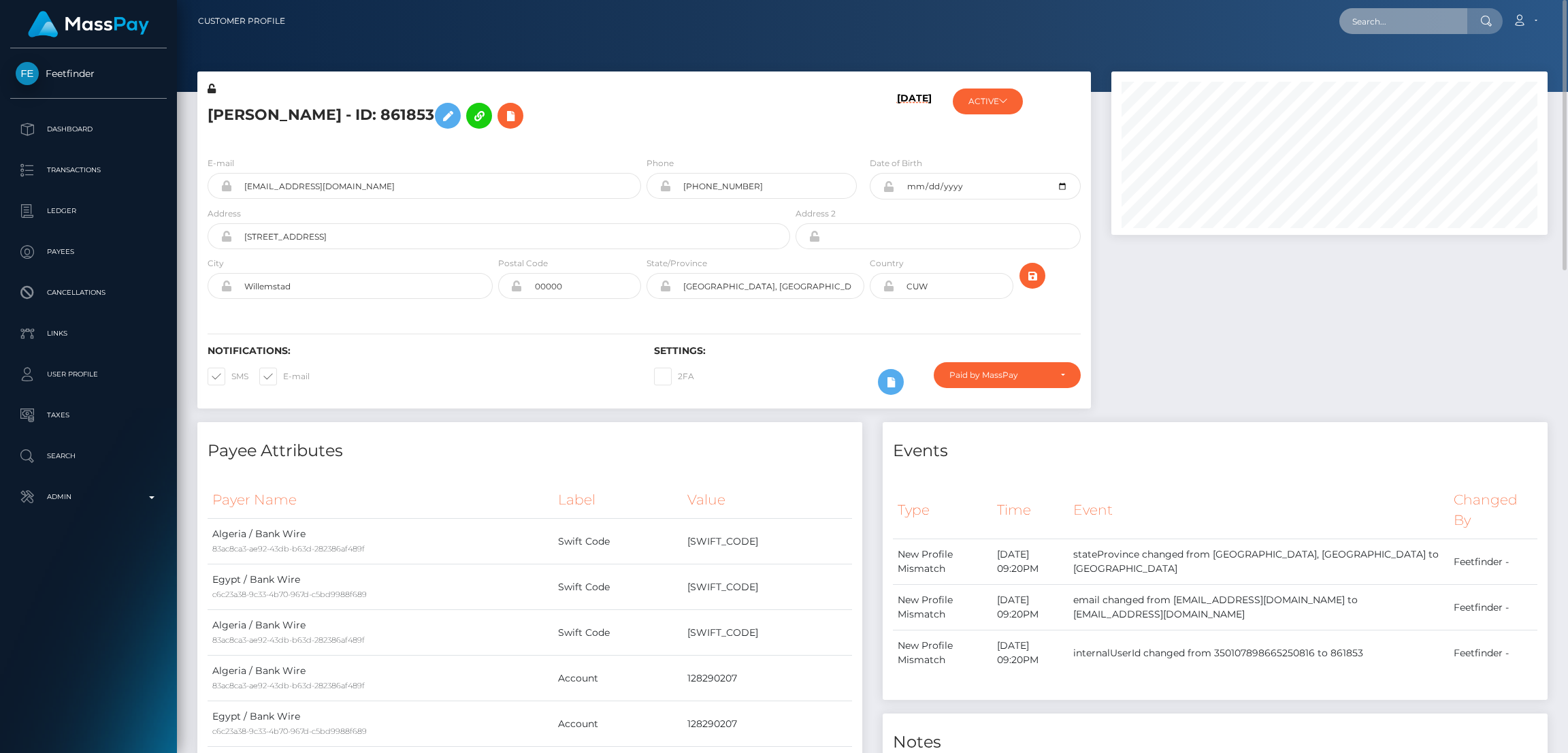
click at [1424, 28] on input "text" at bounding box center [1403, 21] width 128 height 26
paste input "bambamwetts@gmail.com"
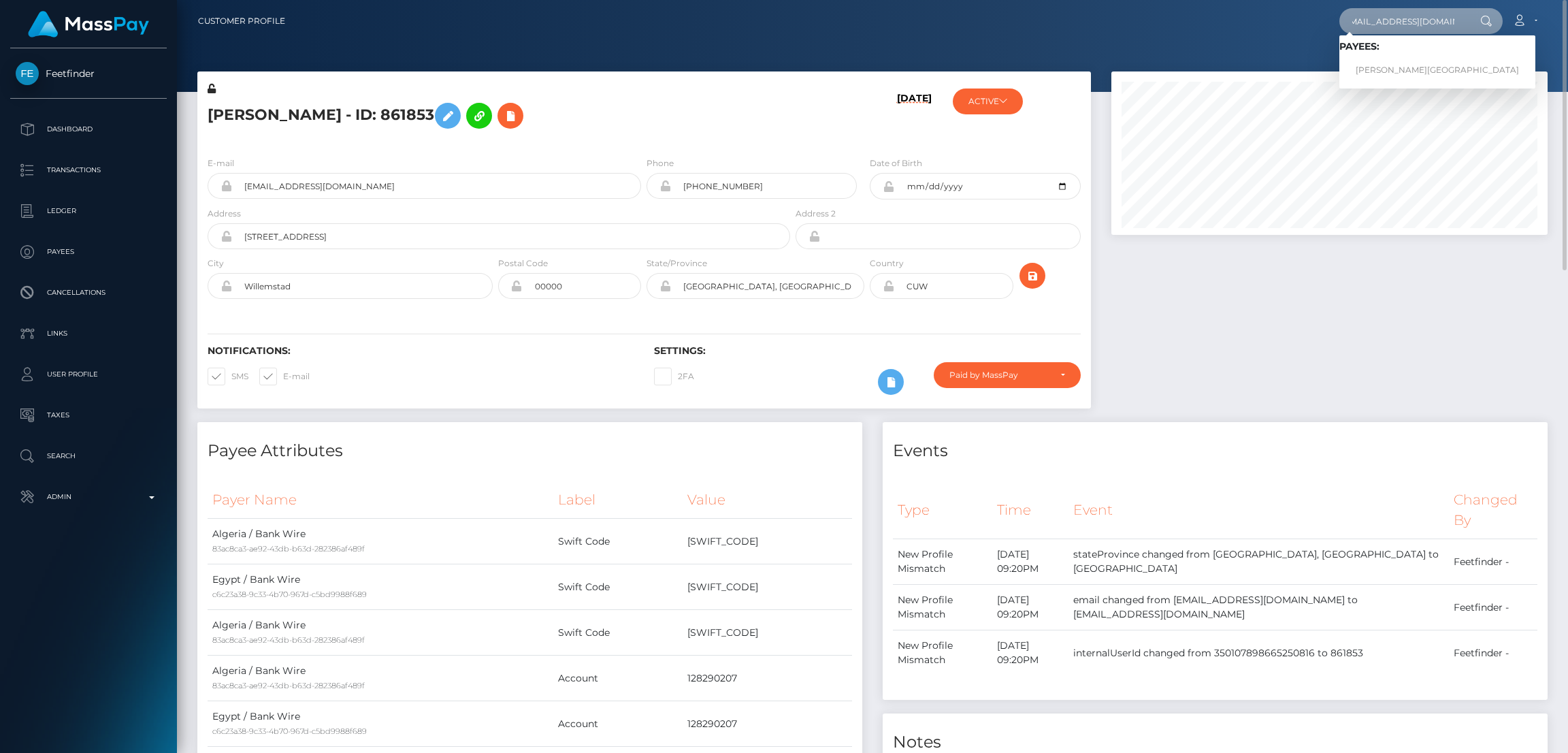
type input "bambamwetts@gmail.com"
click at [1426, 66] on link "Tina Hall-Jordan" at bounding box center [1437, 70] width 196 height 25
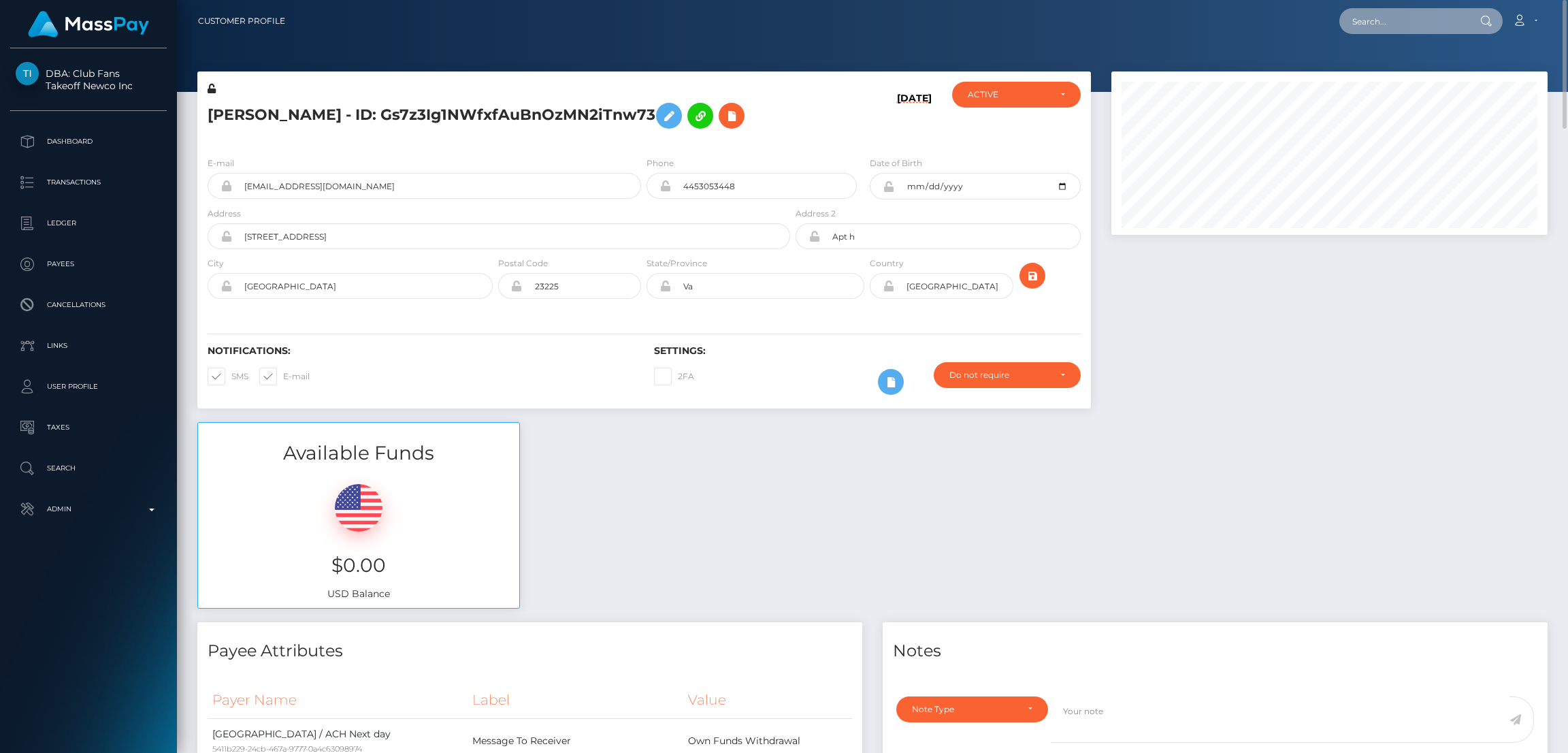
click at [1398, 24] on input "text" at bounding box center [1403, 21] width 128 height 26
paste input "dannierae33@gmail.com"
type input "dannierae33@gmail.com"
click at [1387, 67] on link "Danielle RAESHUN Washington" at bounding box center [1414, 70] width 150 height 25
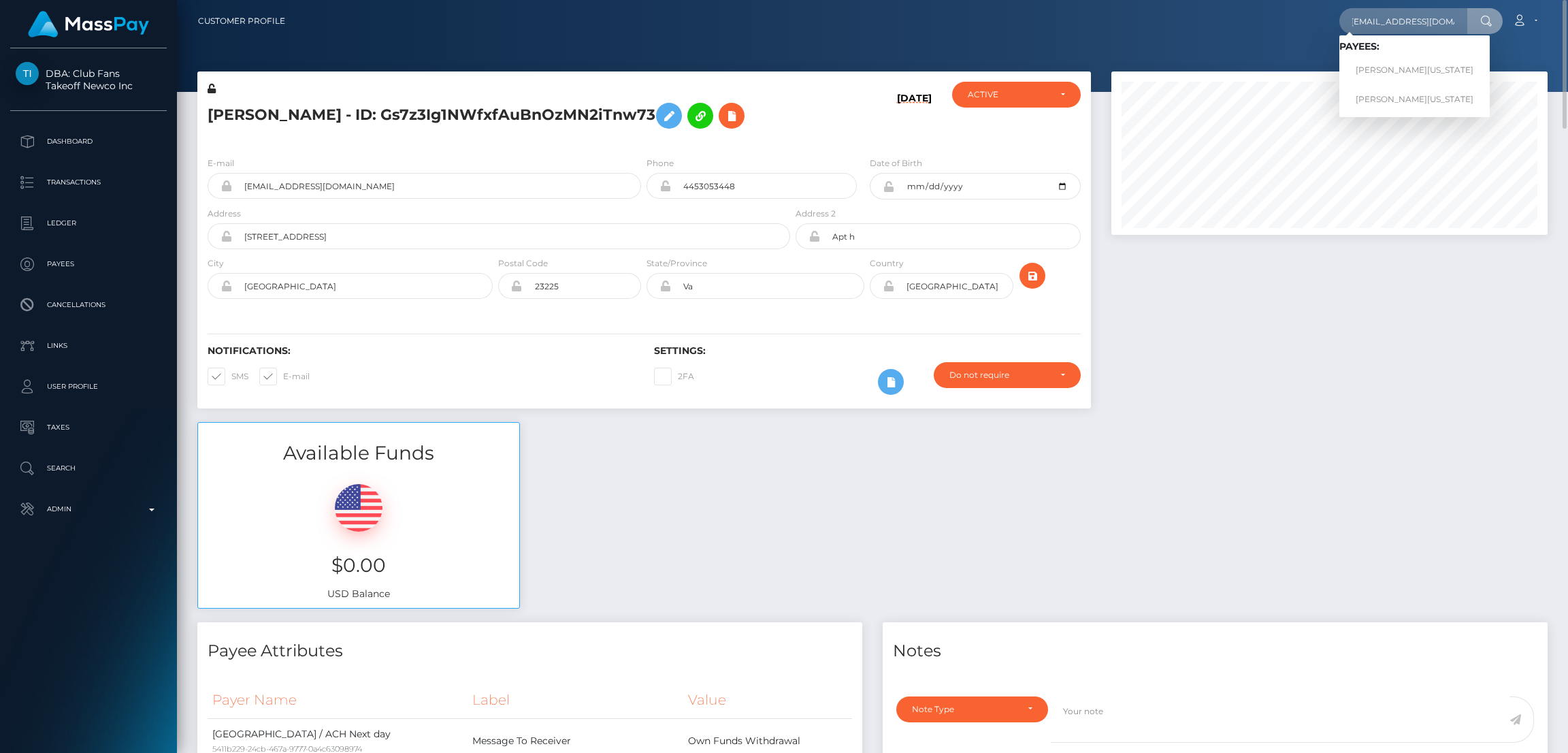
scroll to position [0, 0]
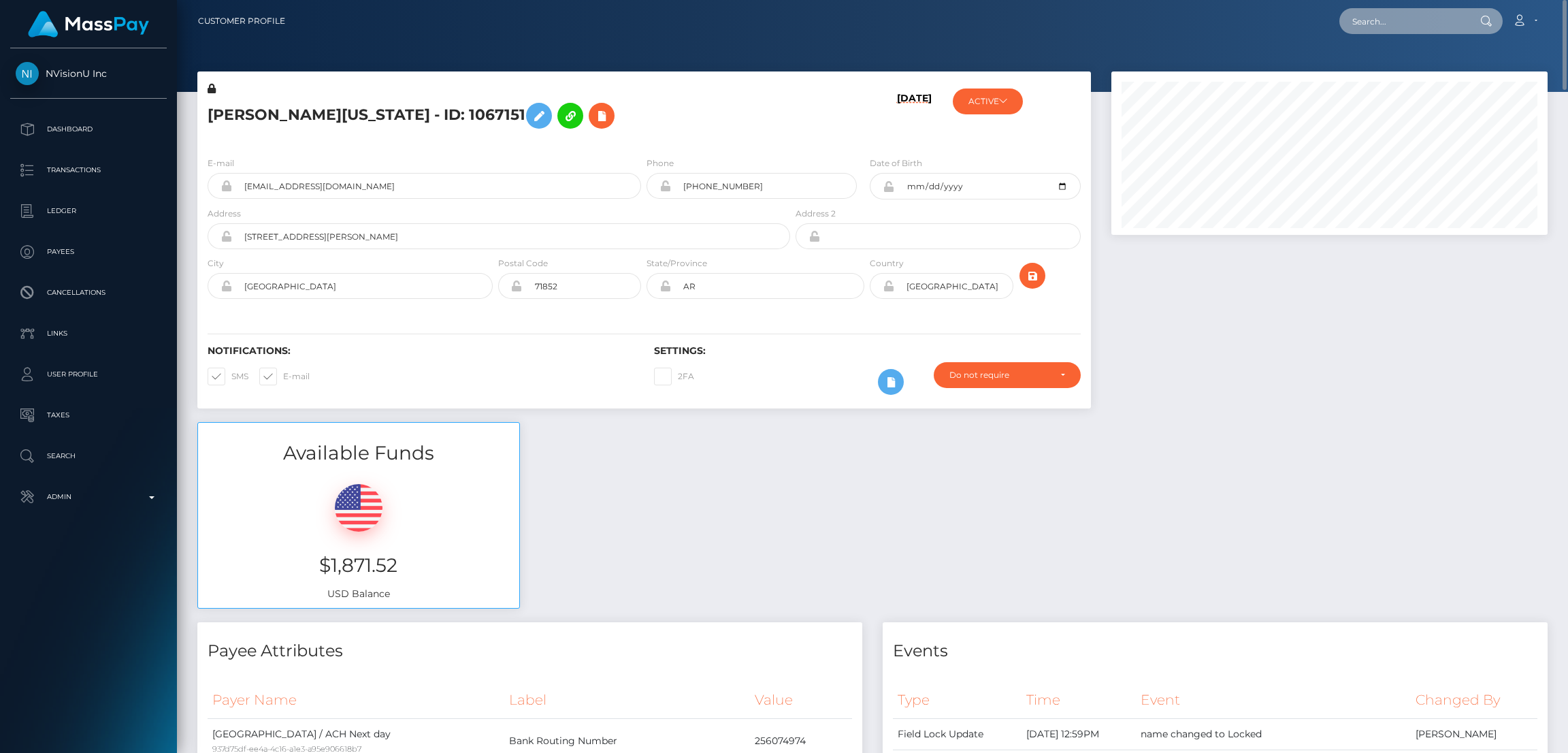
click at [1377, 28] on input "text" at bounding box center [1403, 21] width 128 height 26
paste input "[EMAIL_ADDRESS][DOMAIN_NAME]"
type input "[EMAIL_ADDRESS][DOMAIN_NAME]"
click at [1391, 62] on link "Brenda" at bounding box center [1394, 70] width 109 height 25
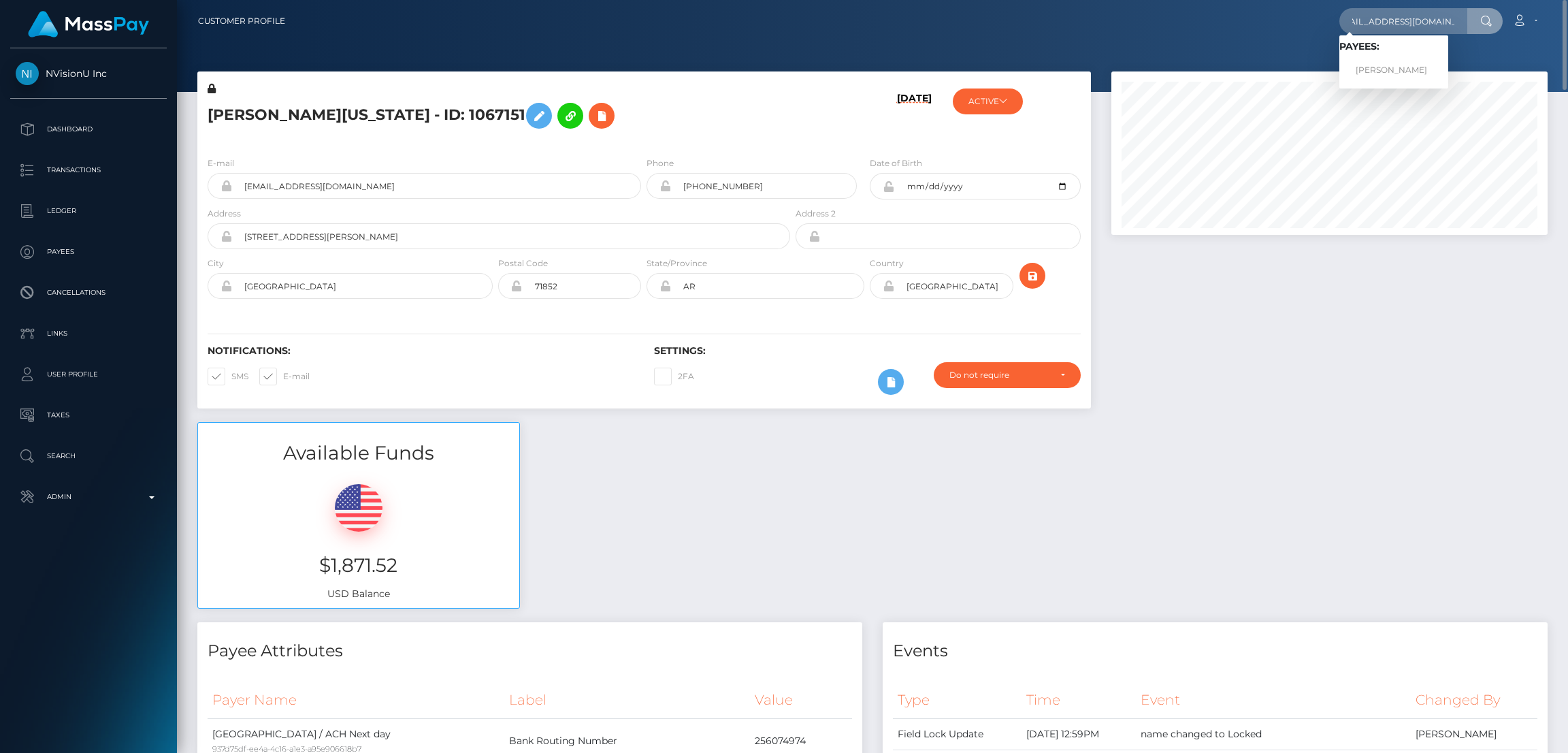
scroll to position [0, 0]
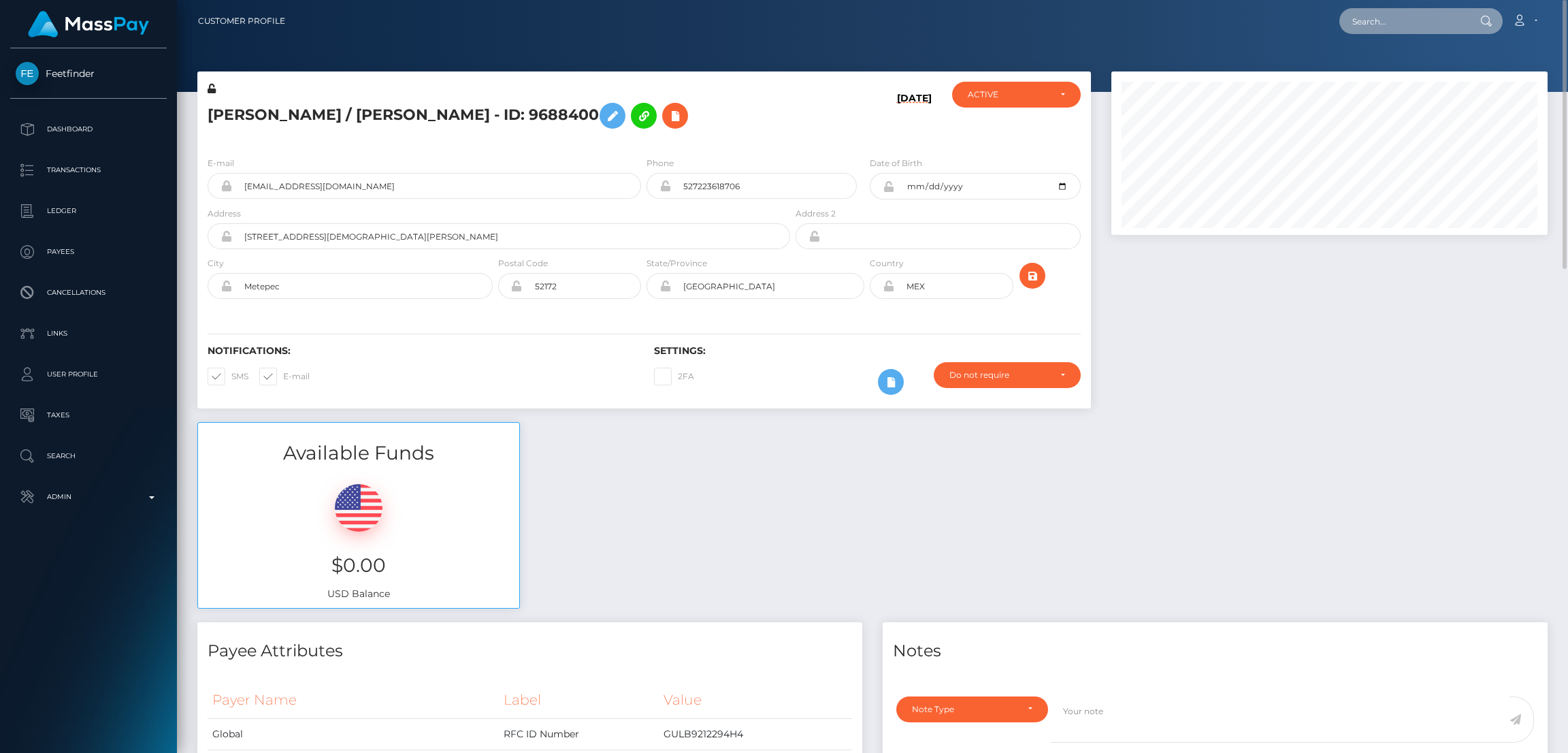
click at [1378, 24] on input "text" at bounding box center [1403, 21] width 128 height 26
paste input "[EMAIL_ADDRESS][DOMAIN_NAME]"
type input "[EMAIL_ADDRESS][DOMAIN_NAME]"
click at [1391, 63] on link "AZUL TONELLO" at bounding box center [1394, 70] width 109 height 25
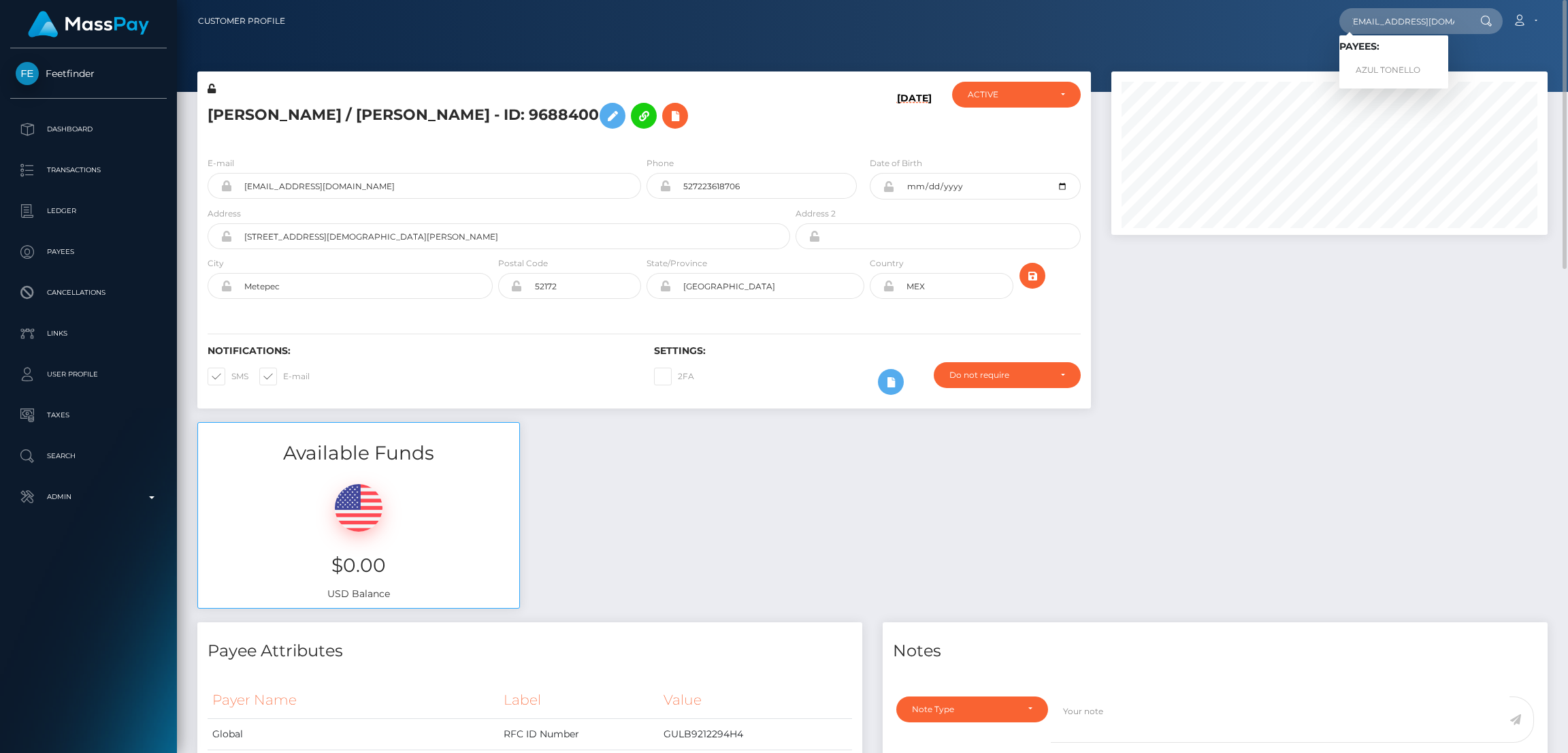
scroll to position [0, 0]
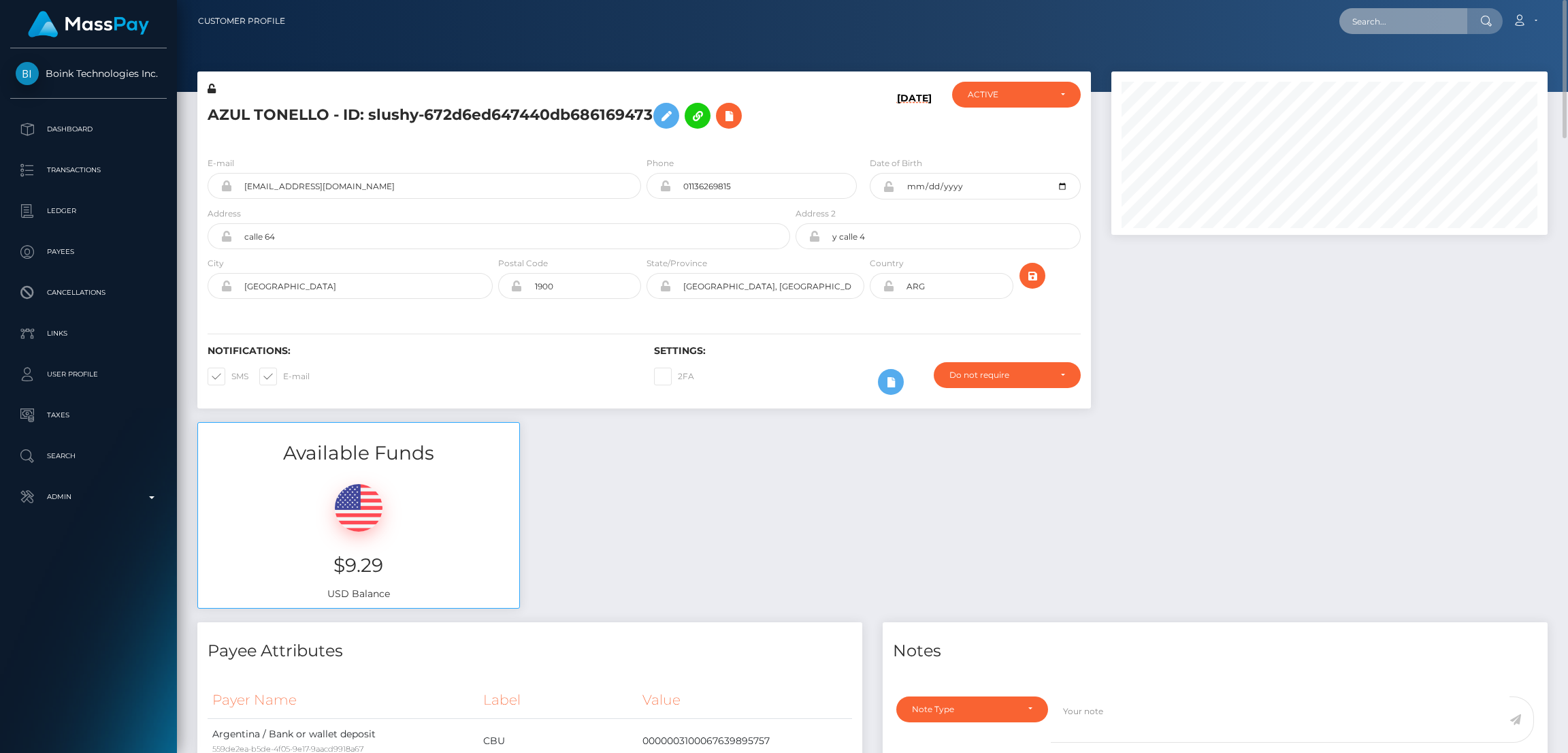
click at [1367, 21] on input "text" at bounding box center [1403, 21] width 128 height 26
paste input "tlb.1991@icloud.com"
type input "tlb.1991@icloud.com"
click at [1381, 68] on link "Tracy Bourgeois" at bounding box center [1394, 70] width 109 height 25
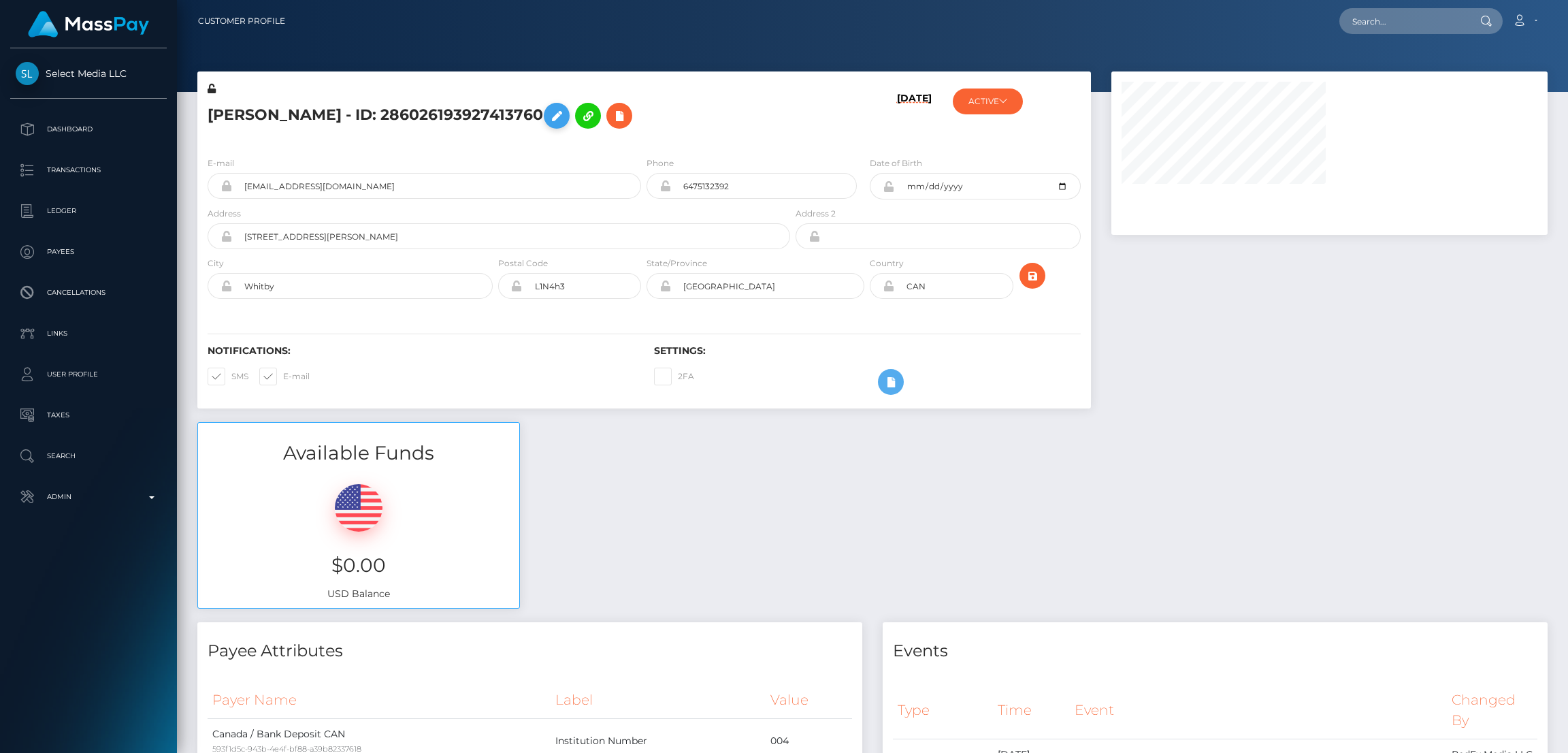
click at [554, 116] on icon at bounding box center [556, 116] width 17 height 17
click at [552, 114] on icon at bounding box center [556, 116] width 17 height 17
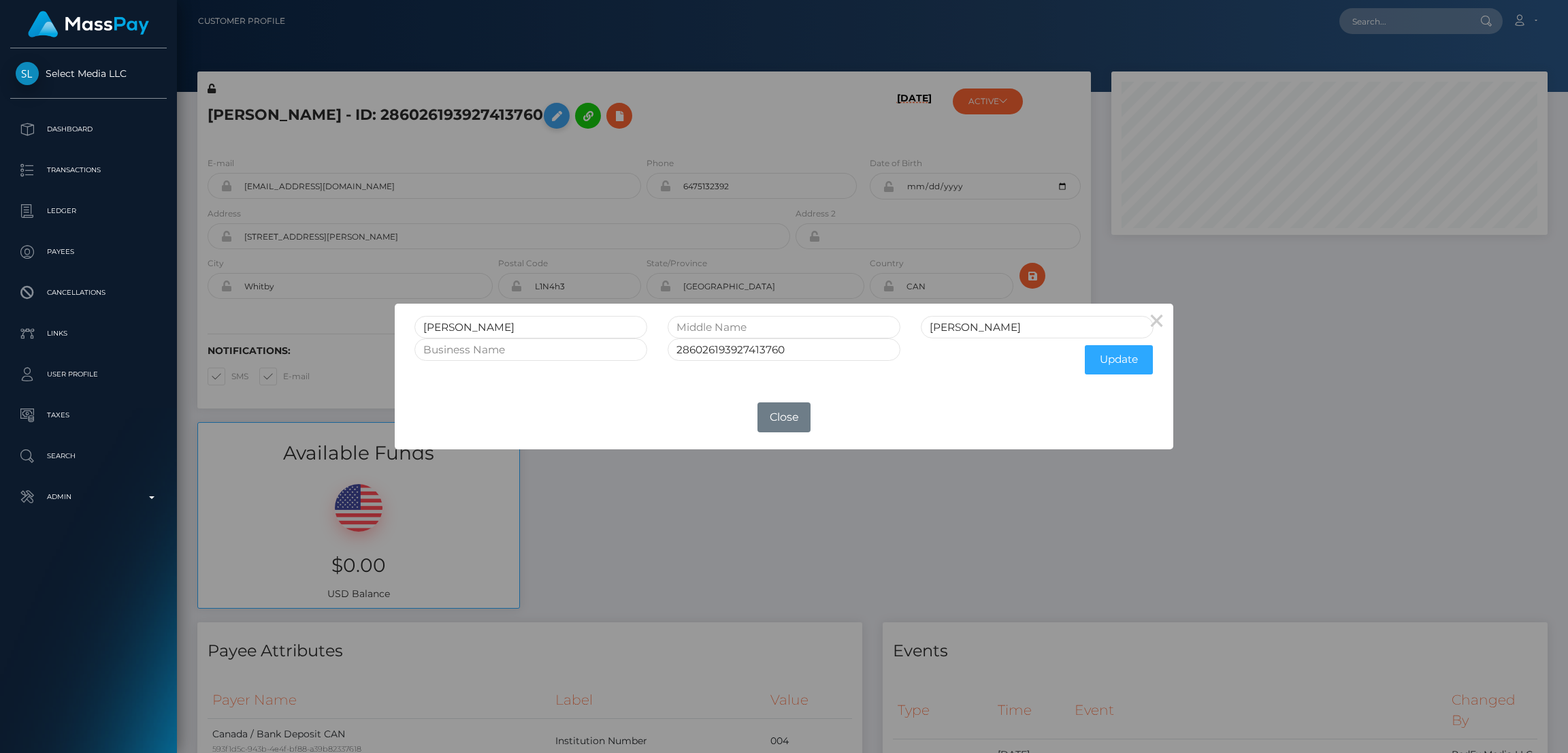
scroll to position [163, 436]
click at [432, 322] on input "Tracy" at bounding box center [531, 327] width 233 height 23
click at [788, 415] on button "Close" at bounding box center [784, 417] width 53 height 30
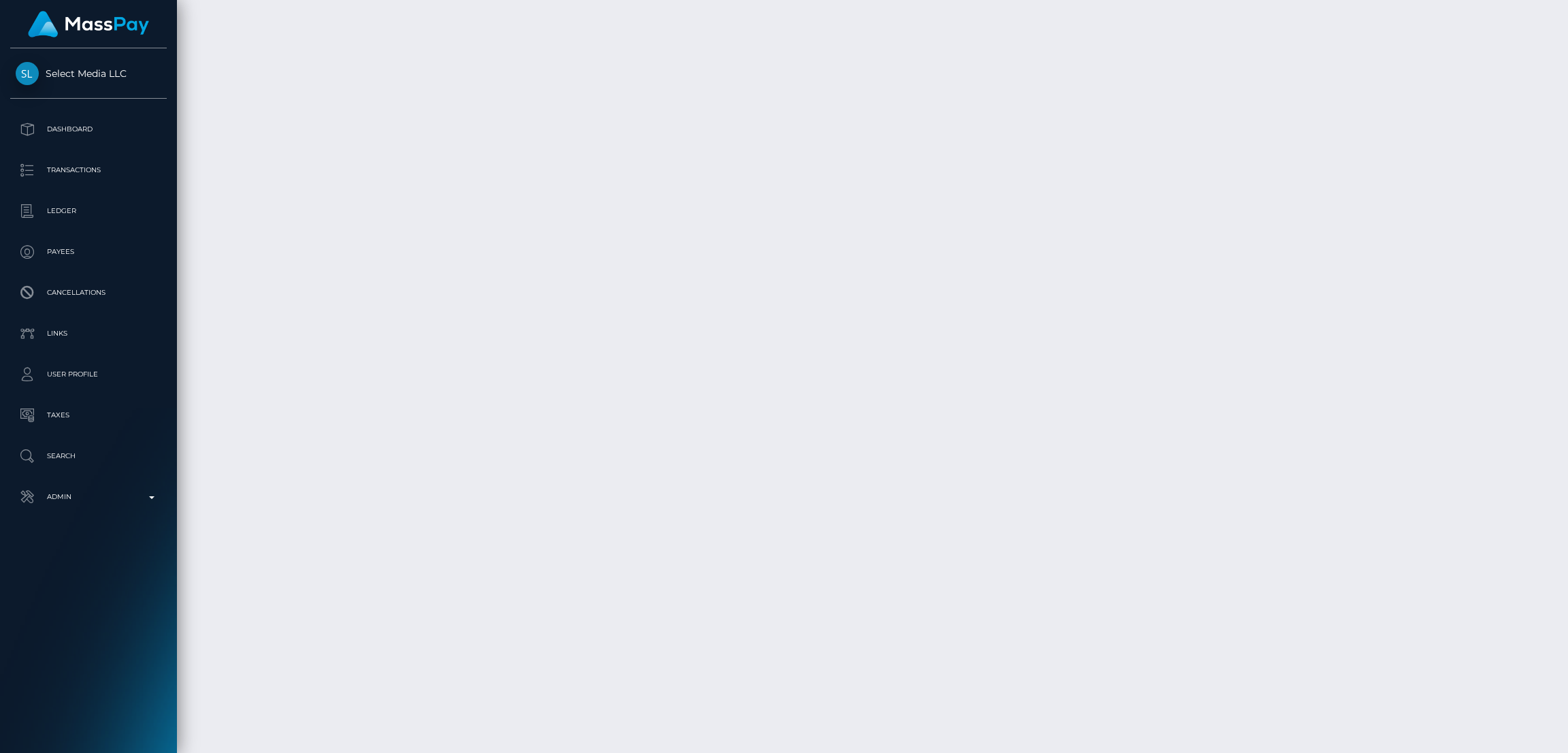
scroll to position [4153, 0]
